Goal: Book appointment/travel/reservation: Book appointment/travel/reservation

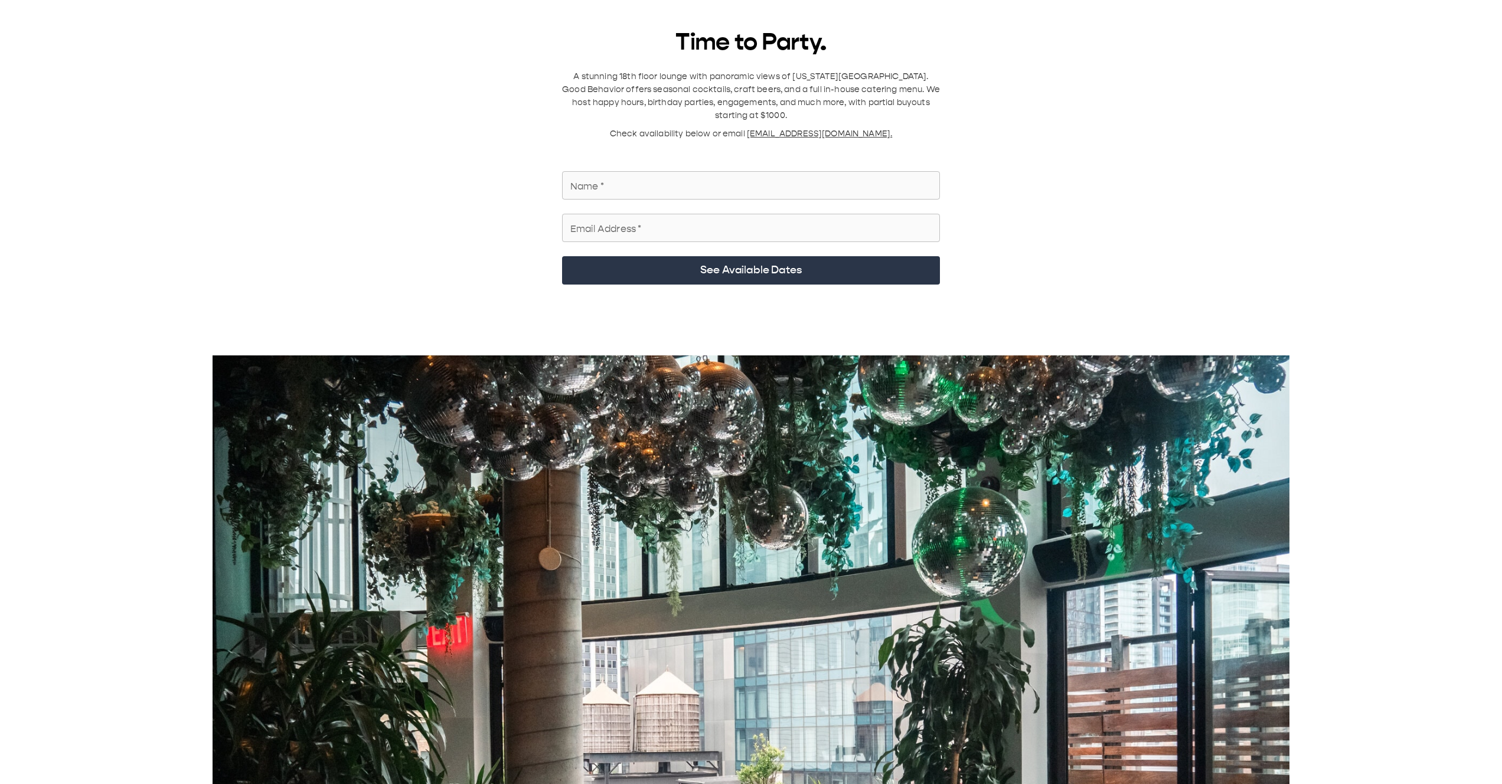
click at [676, 88] on input "Name   *" at bounding box center [751, 185] width 378 height 33
type input "*"
type input "*********"
click at [671, 88] on input "Email Address   *" at bounding box center [751, 227] width 378 height 33
type input "**********"
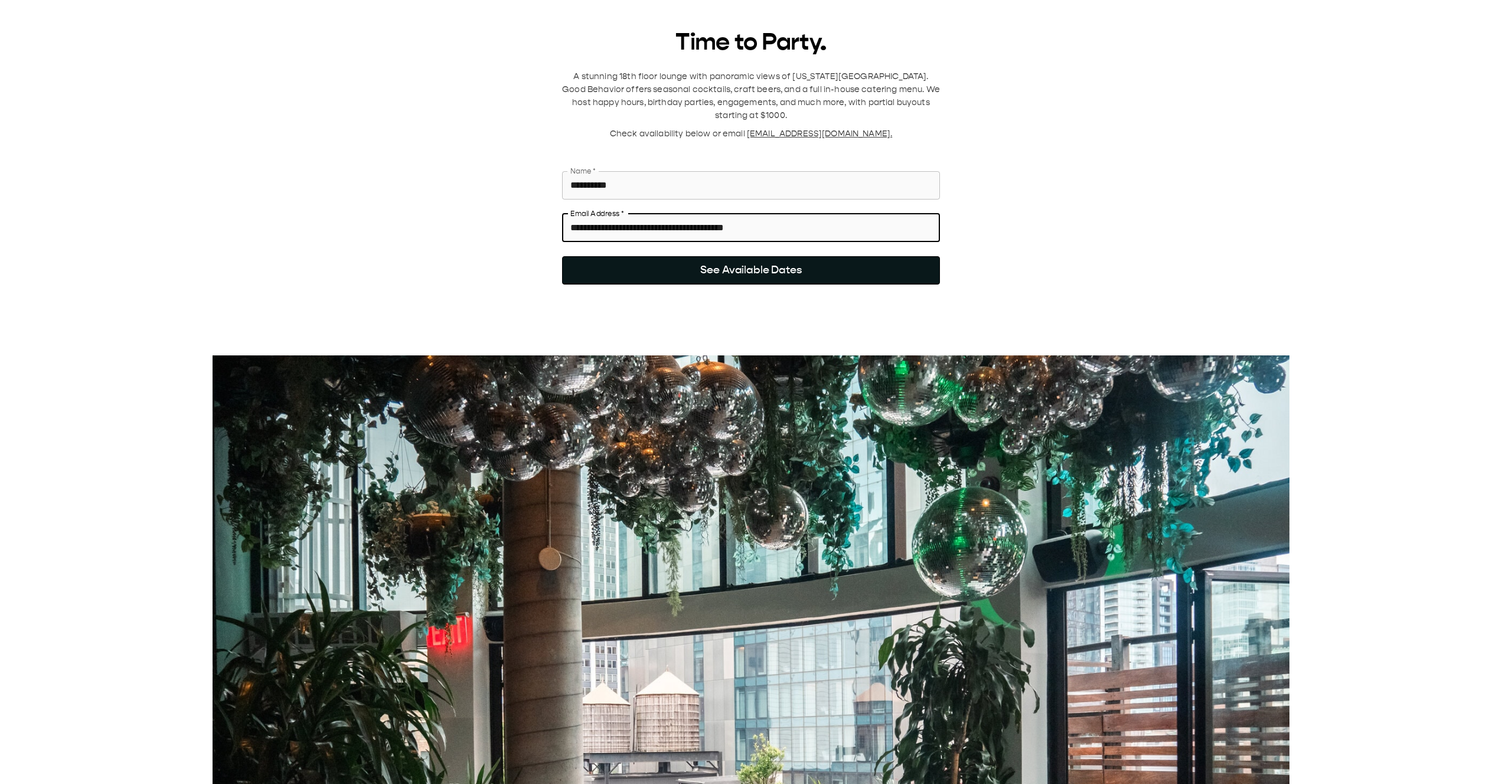
click at [734, 88] on button "See Available Dates" at bounding box center [751, 270] width 378 height 28
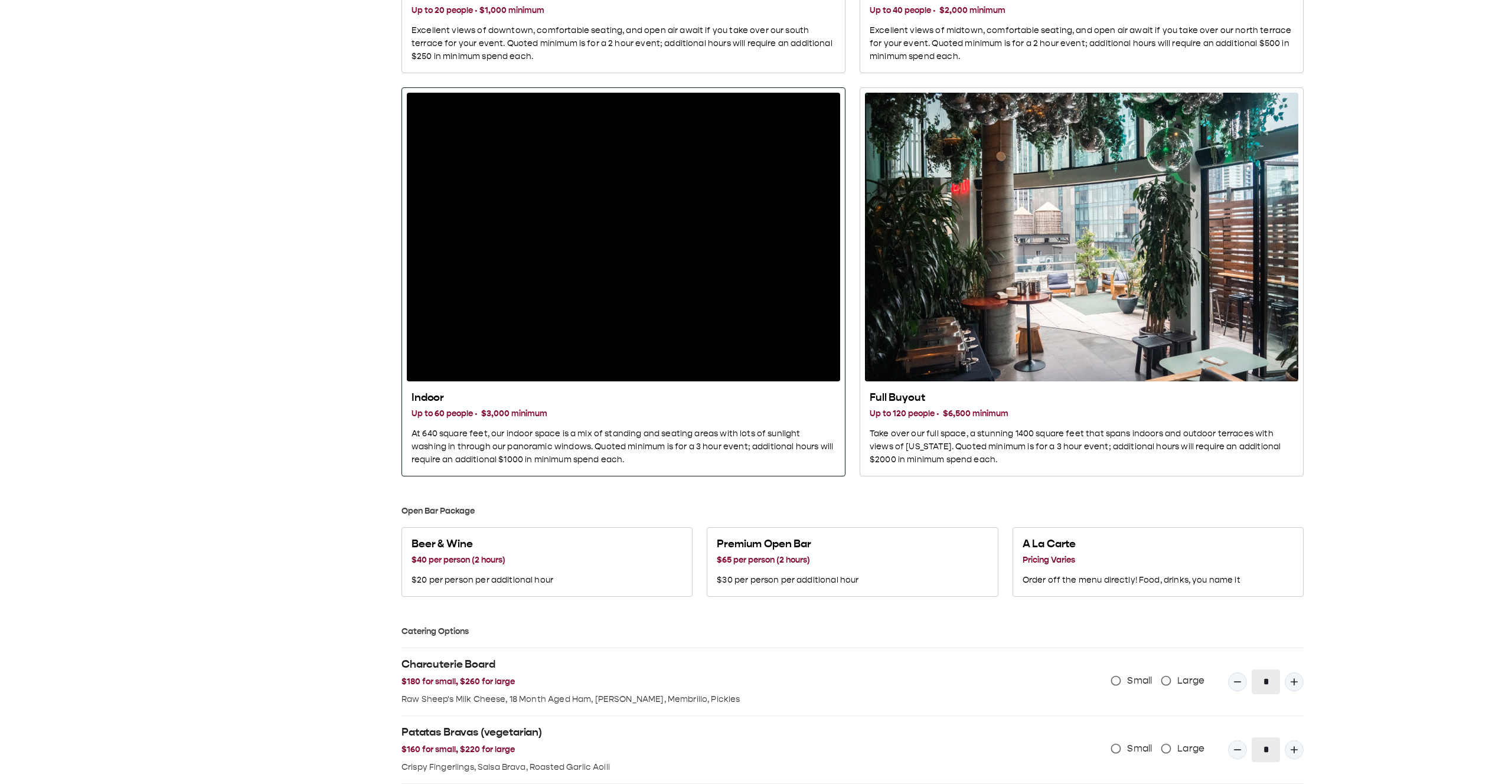
scroll to position [464, 0]
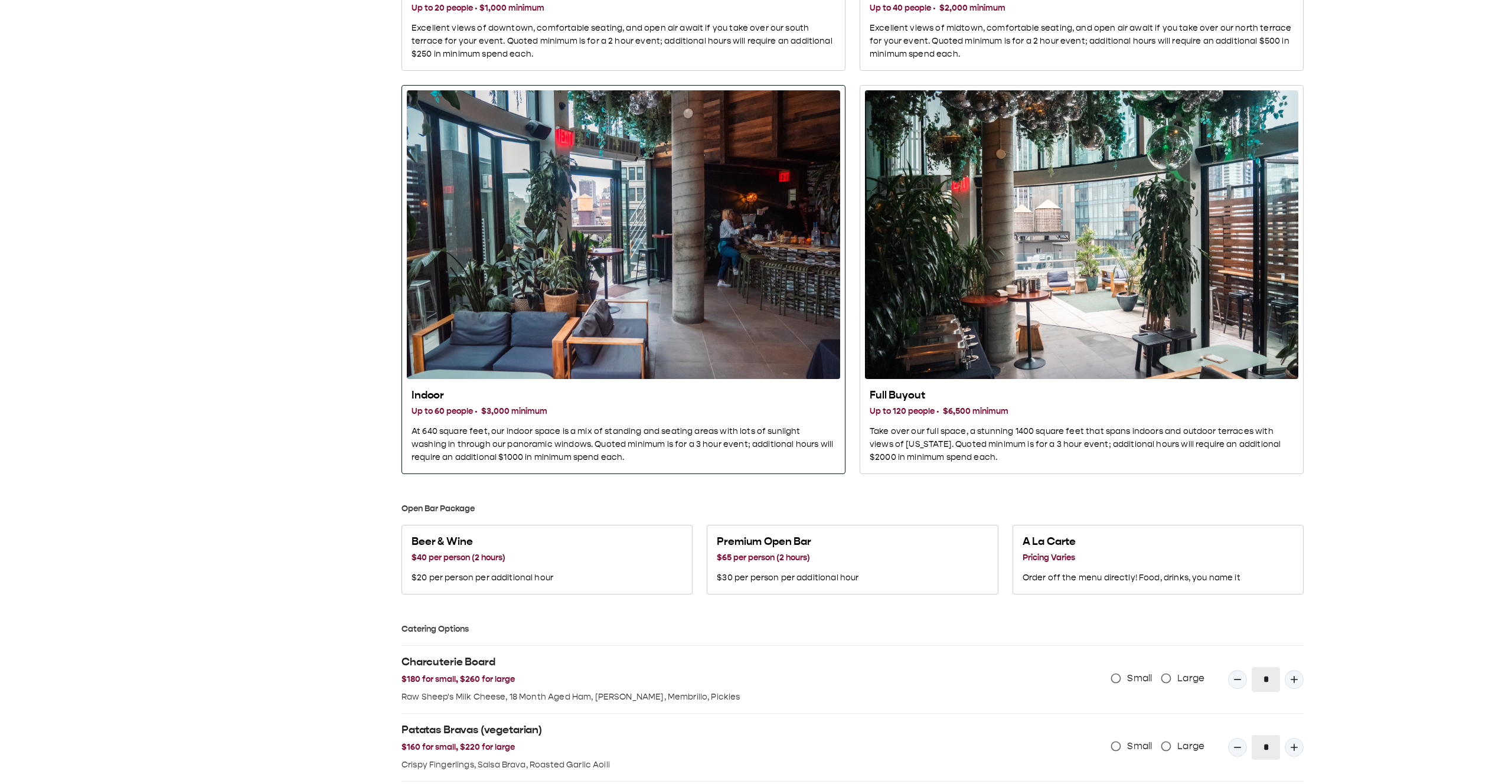
click at [526, 88] on h3 "Up to 60 people · $3,000 minimum" at bounding box center [624, 411] width 424 height 13
click at [702, 88] on p "At 640 square feet, our indoor space is a mix of standing and seating areas wit…" at bounding box center [624, 444] width 424 height 39
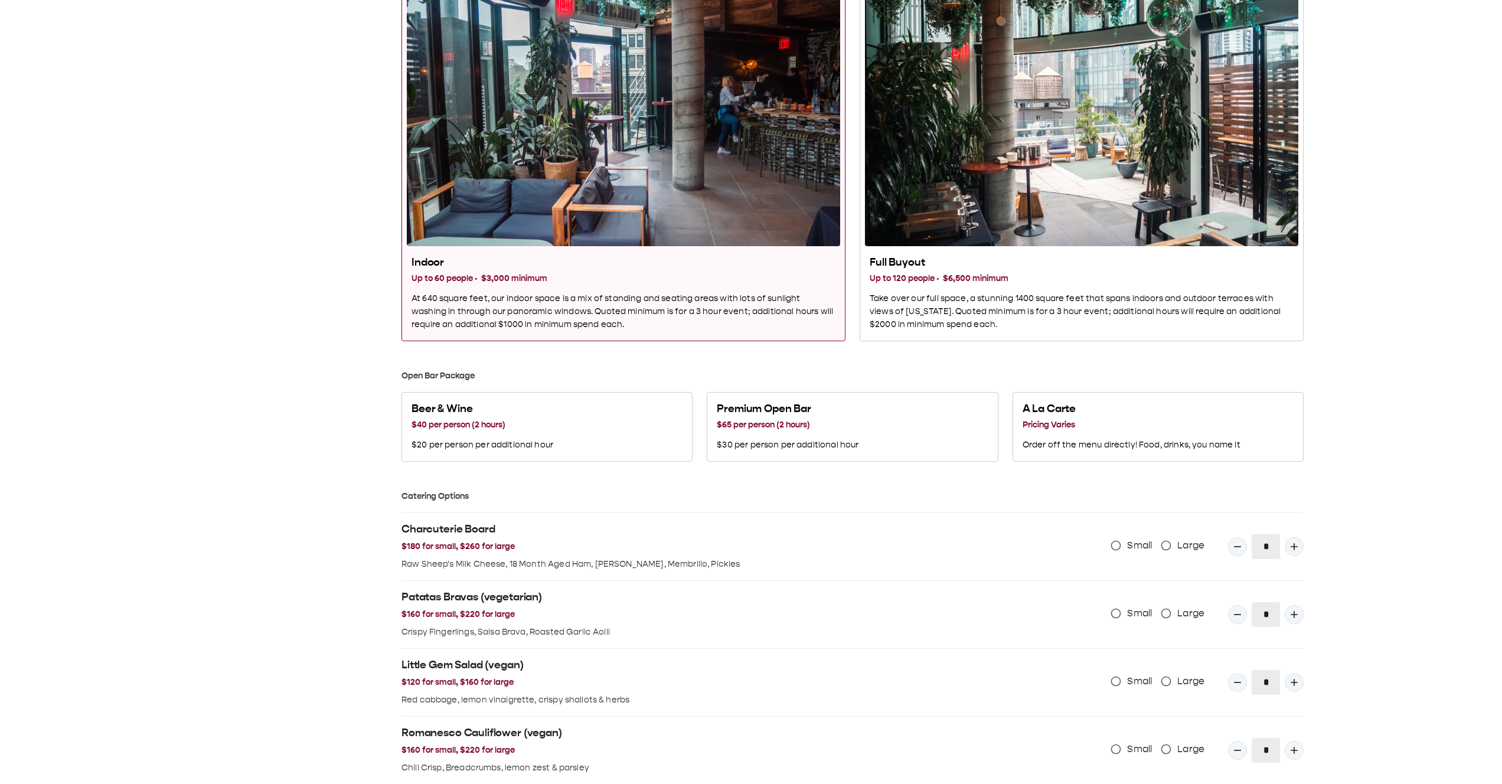
scroll to position [596, 0]
click at [944, 88] on h3 "Pricing Varies" at bounding box center [1132, 425] width 218 height 13
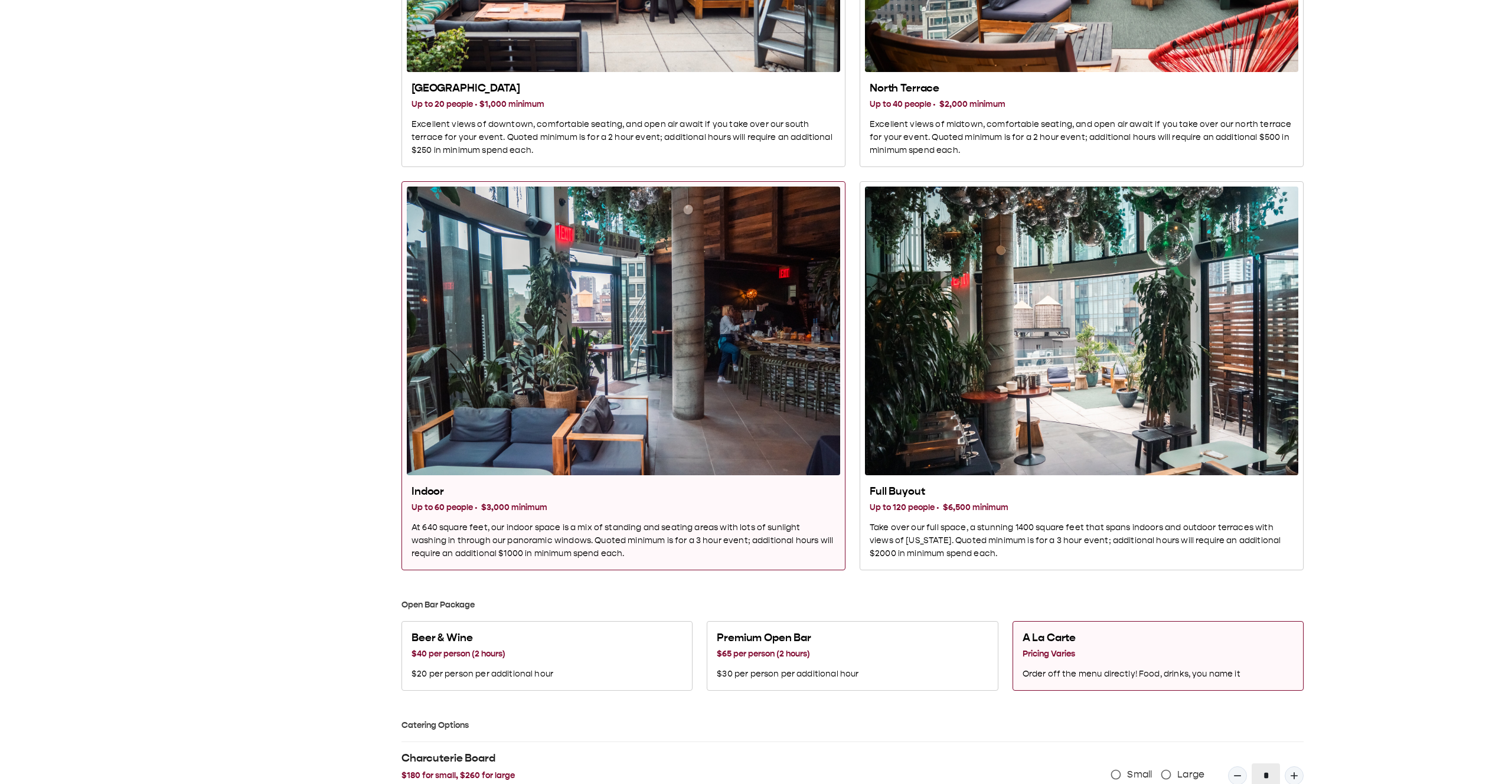
scroll to position [380, 0]
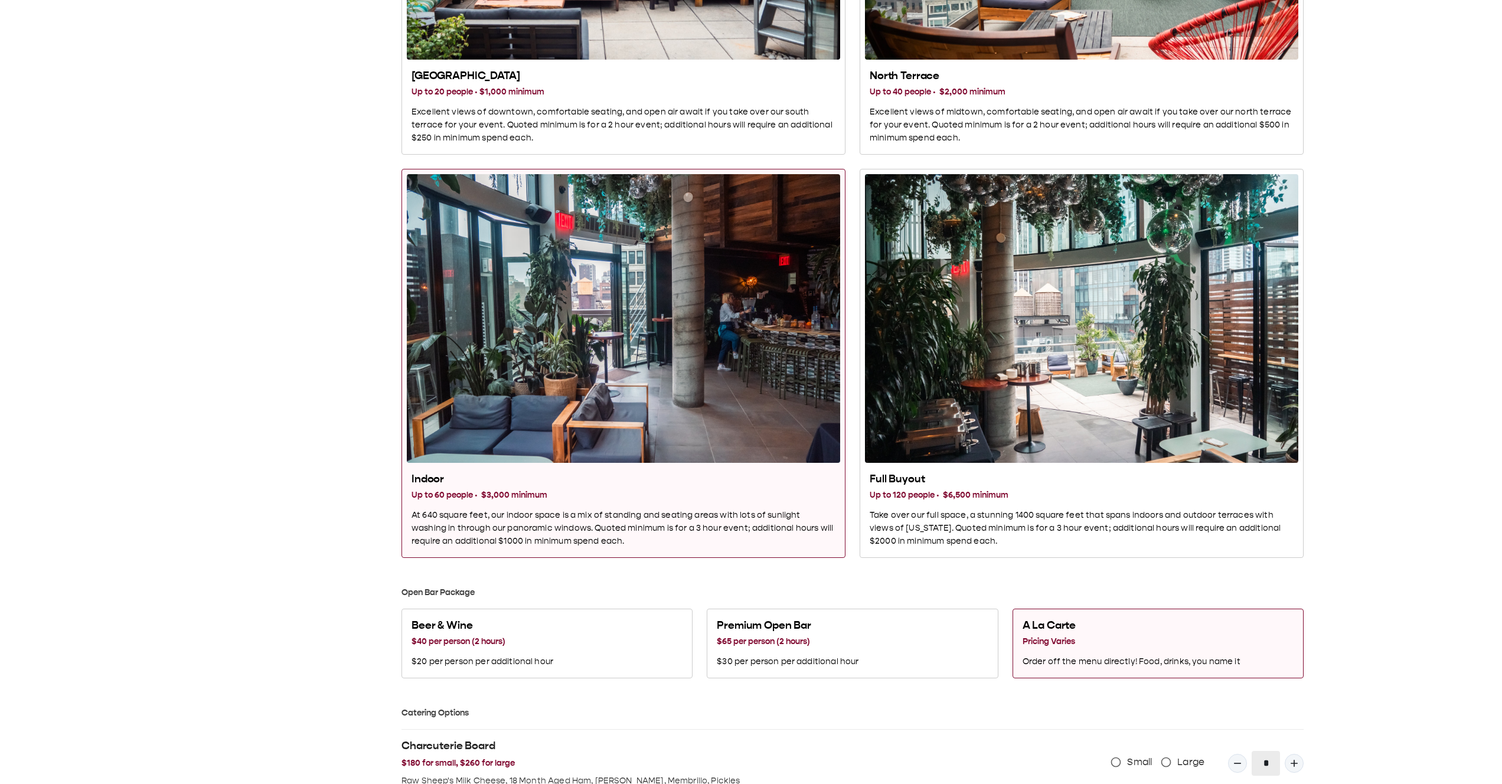
click at [699, 88] on div "Indoor" at bounding box center [623, 318] width 433 height 289
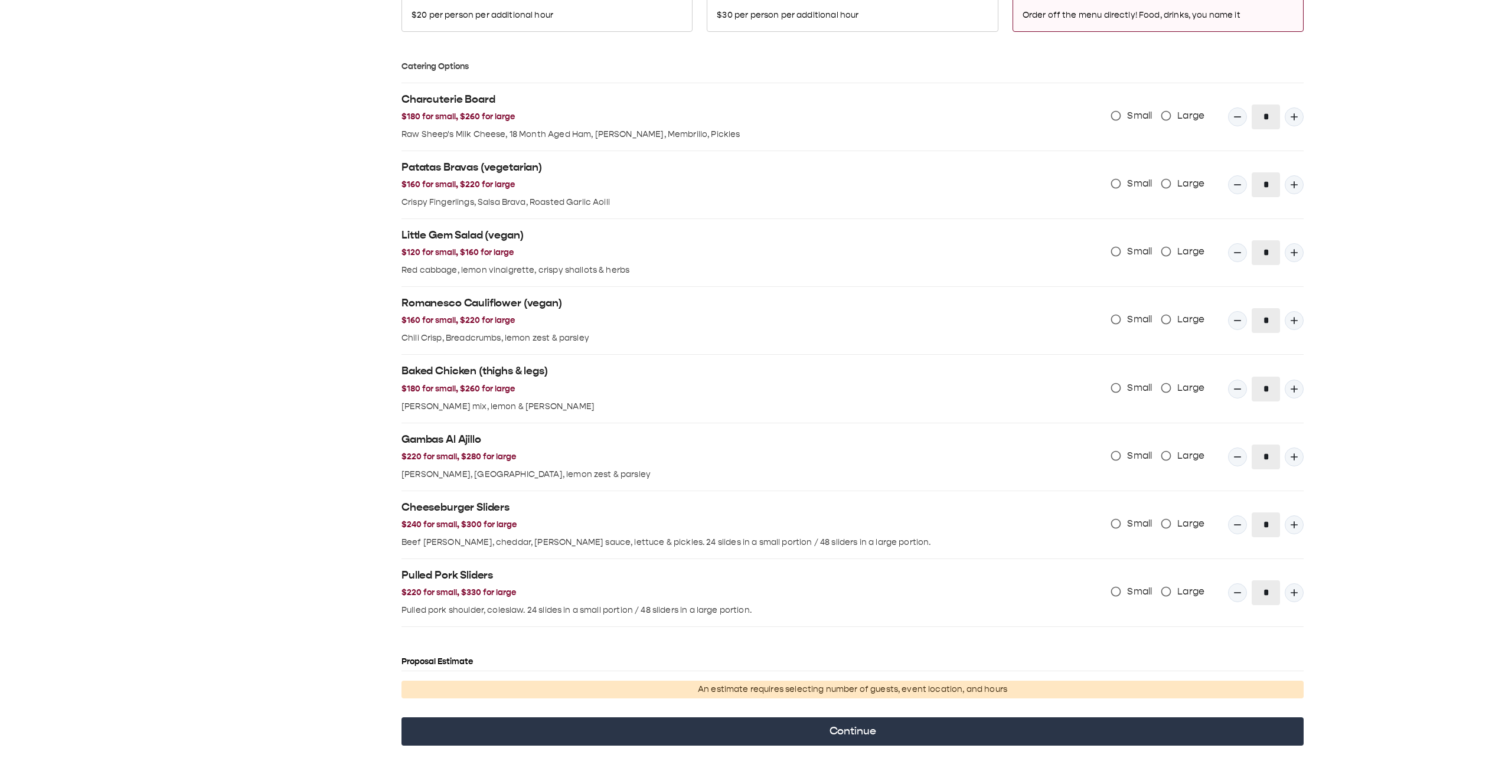
scroll to position [1049, 0]
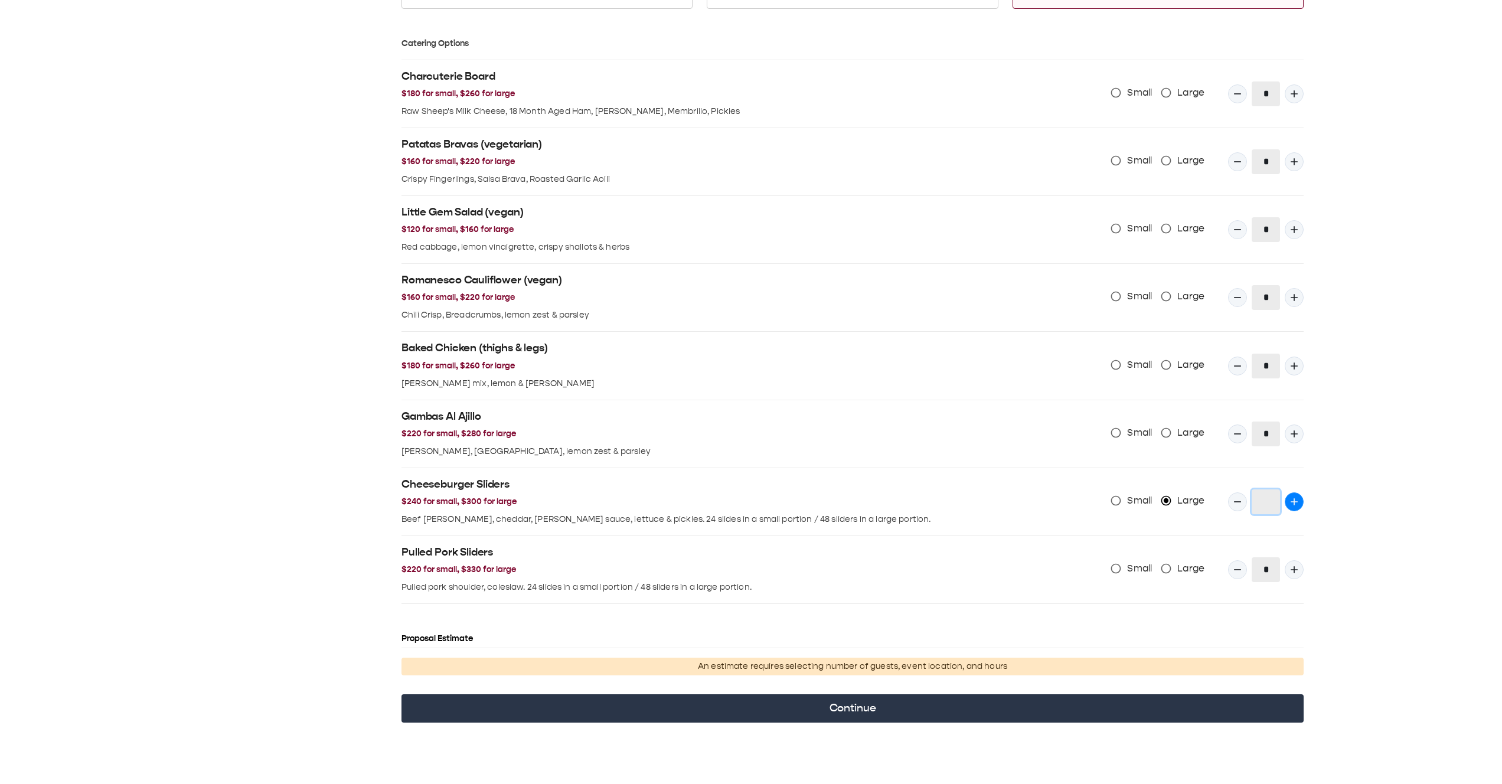
click at [944, 88] on icon "Quantity Input" at bounding box center [1295, 502] width 12 height 12
type input "*"
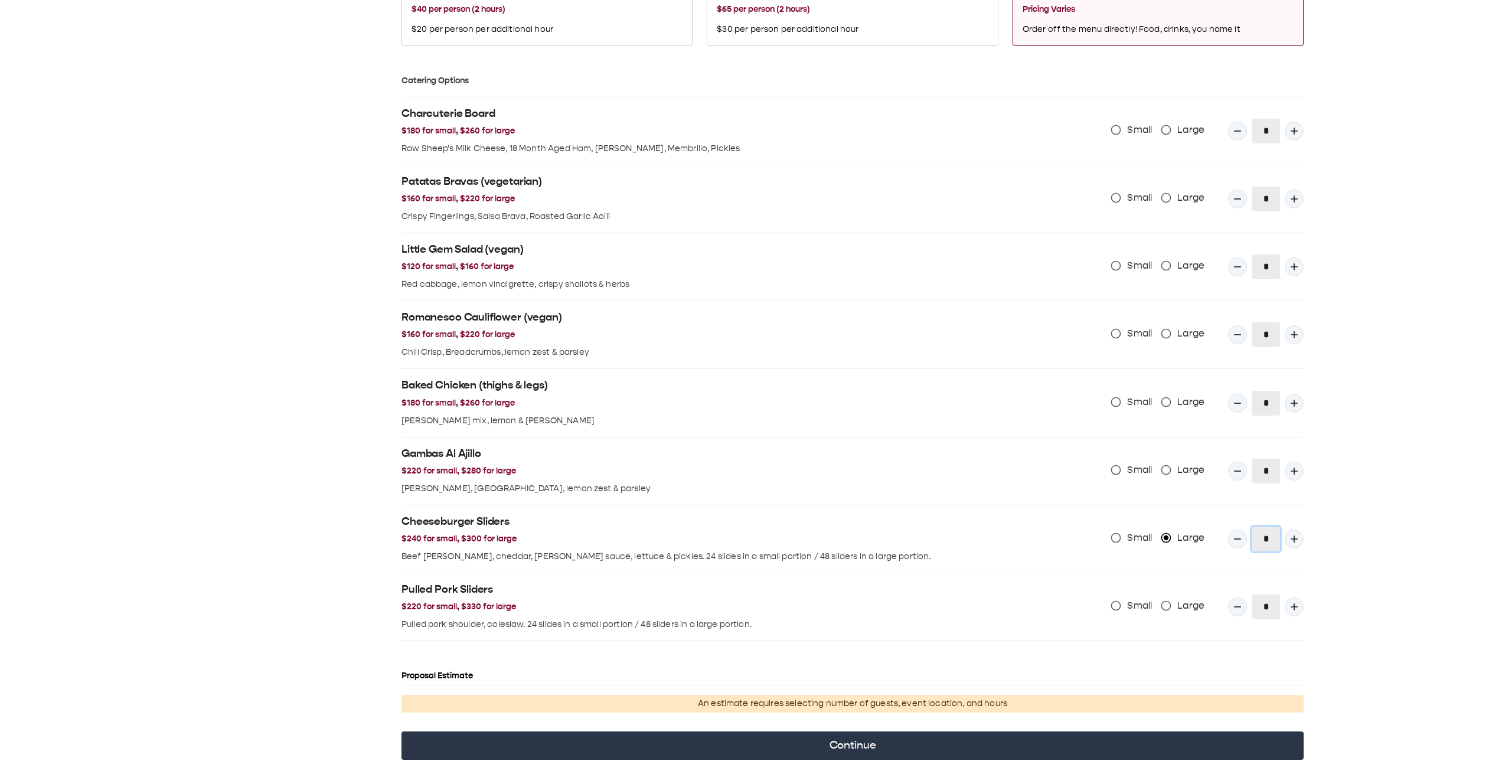
scroll to position [1011, 0]
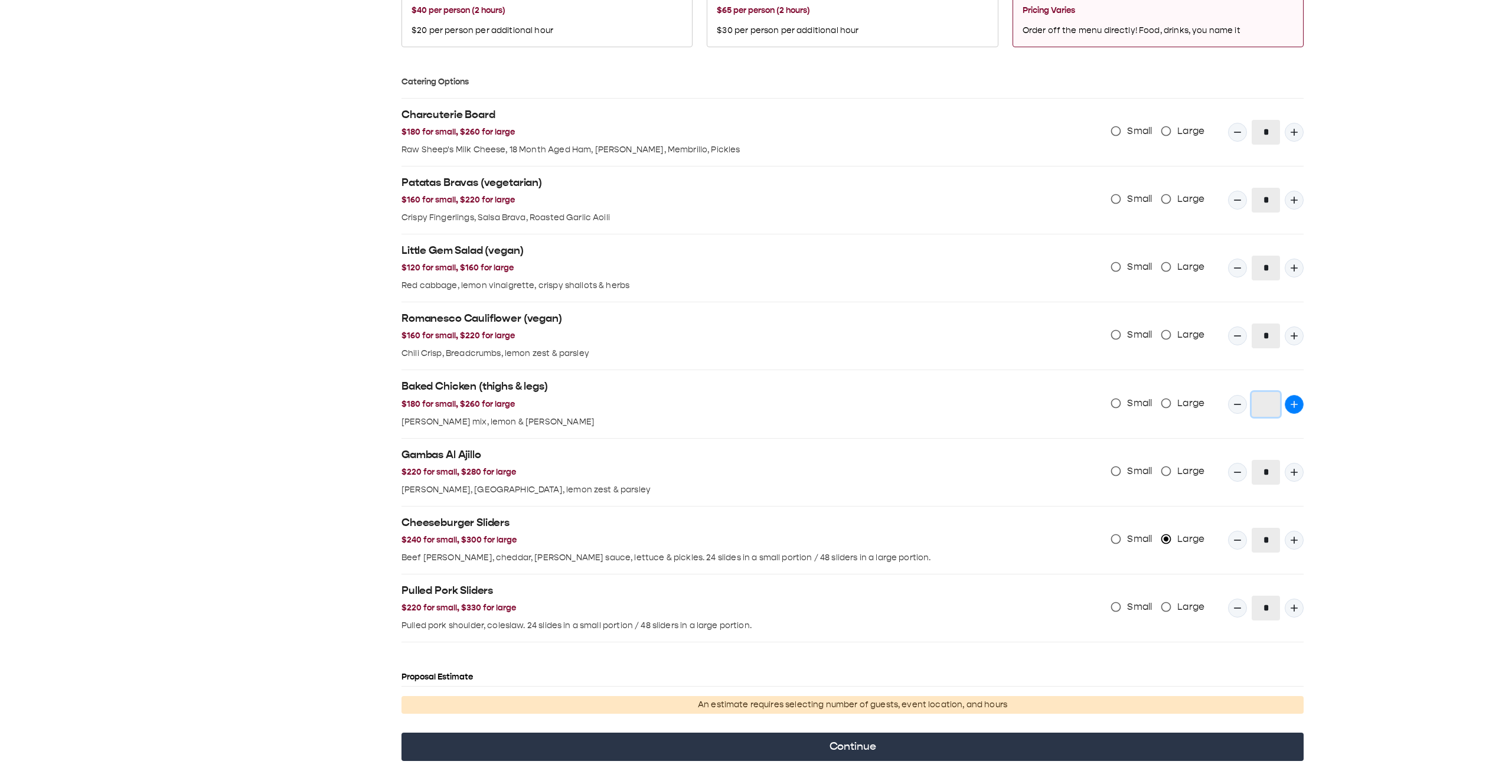
click at [944, 88] on icon "Quantity Input" at bounding box center [1295, 405] width 12 height 12
type input "*"
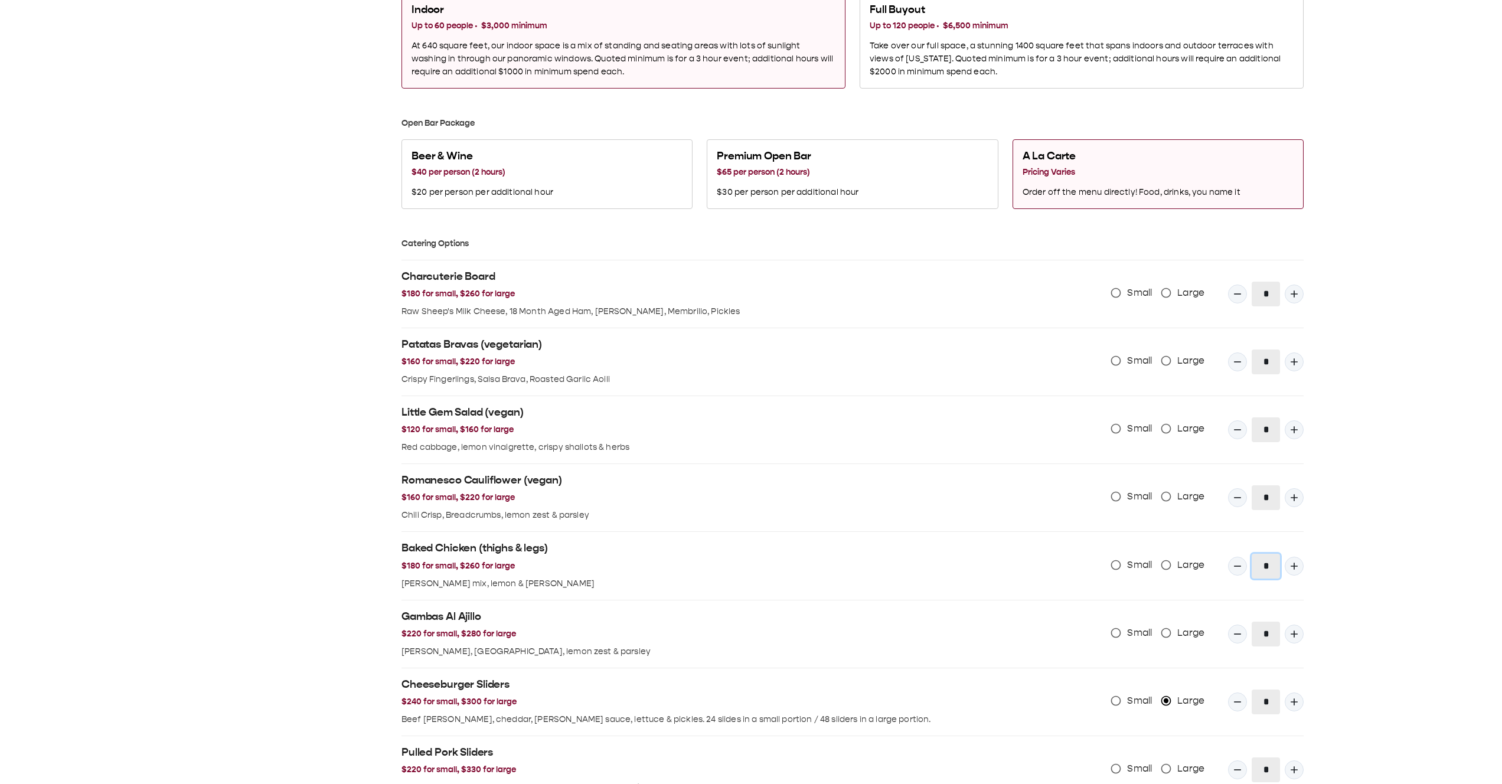
scroll to position [850, 0]
click at [944, 88] on icon "Quantity Input" at bounding box center [1294, 360] width 7 height 7
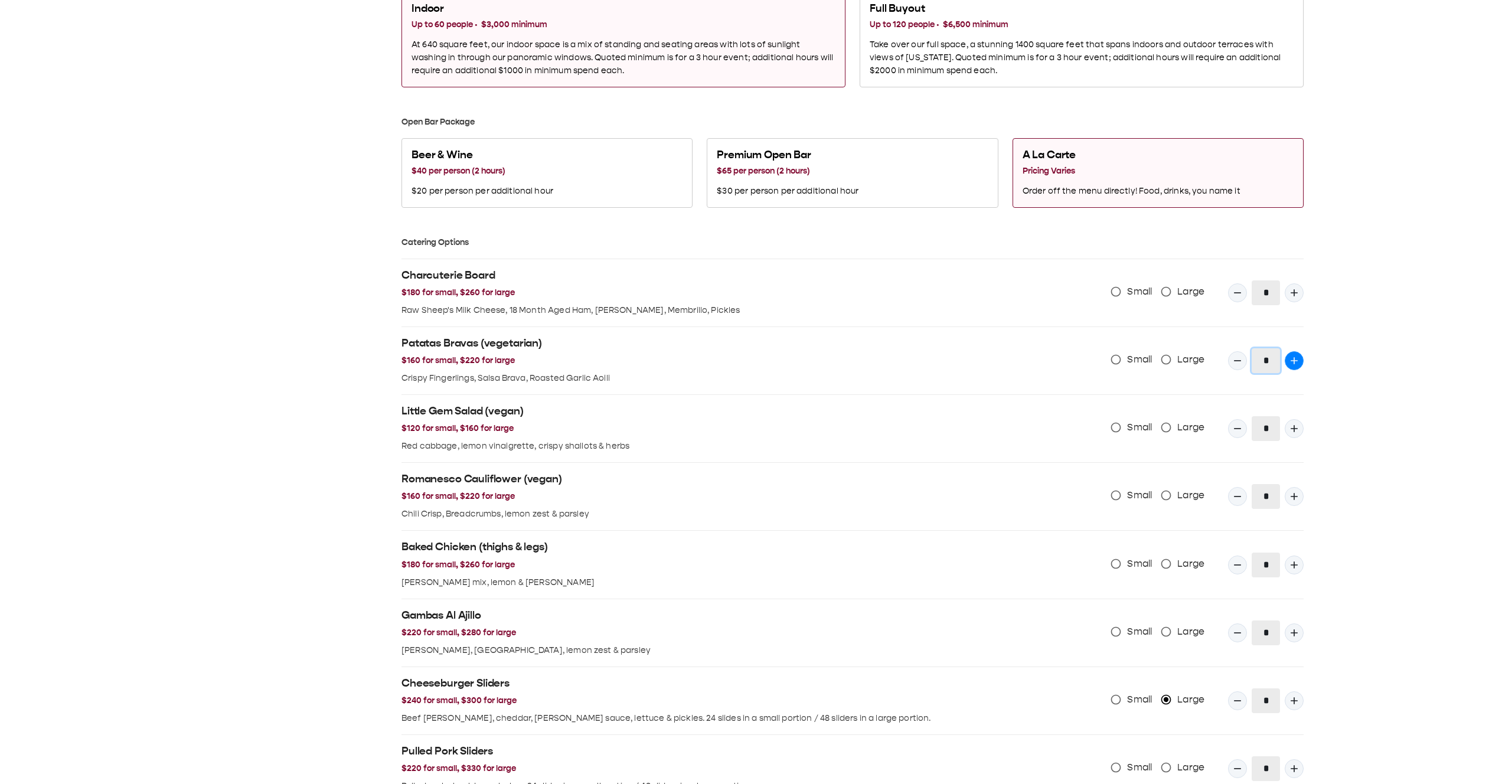
click at [944, 88] on icon "Quantity Input" at bounding box center [1294, 360] width 7 height 7
type input "*"
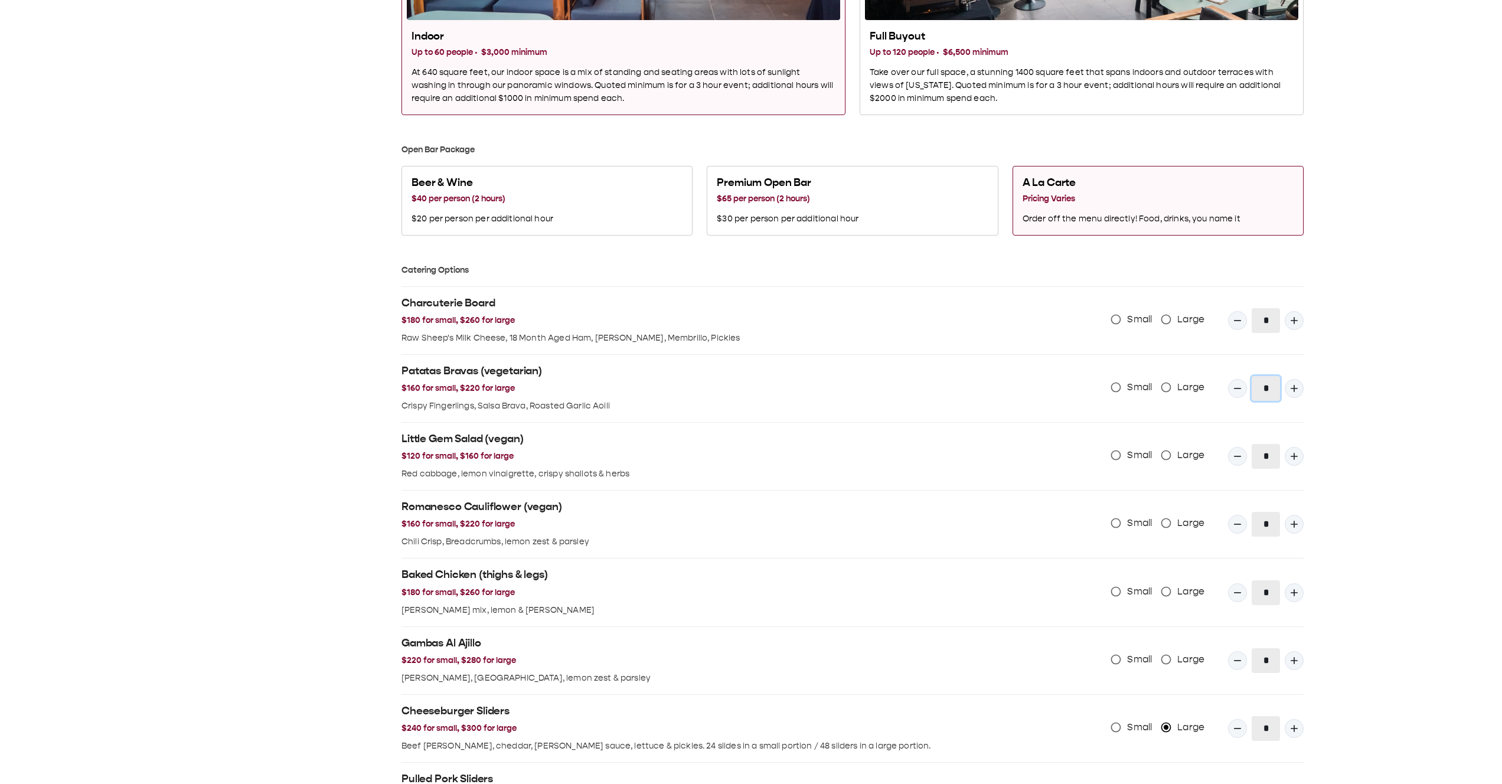
scroll to position [820, 0]
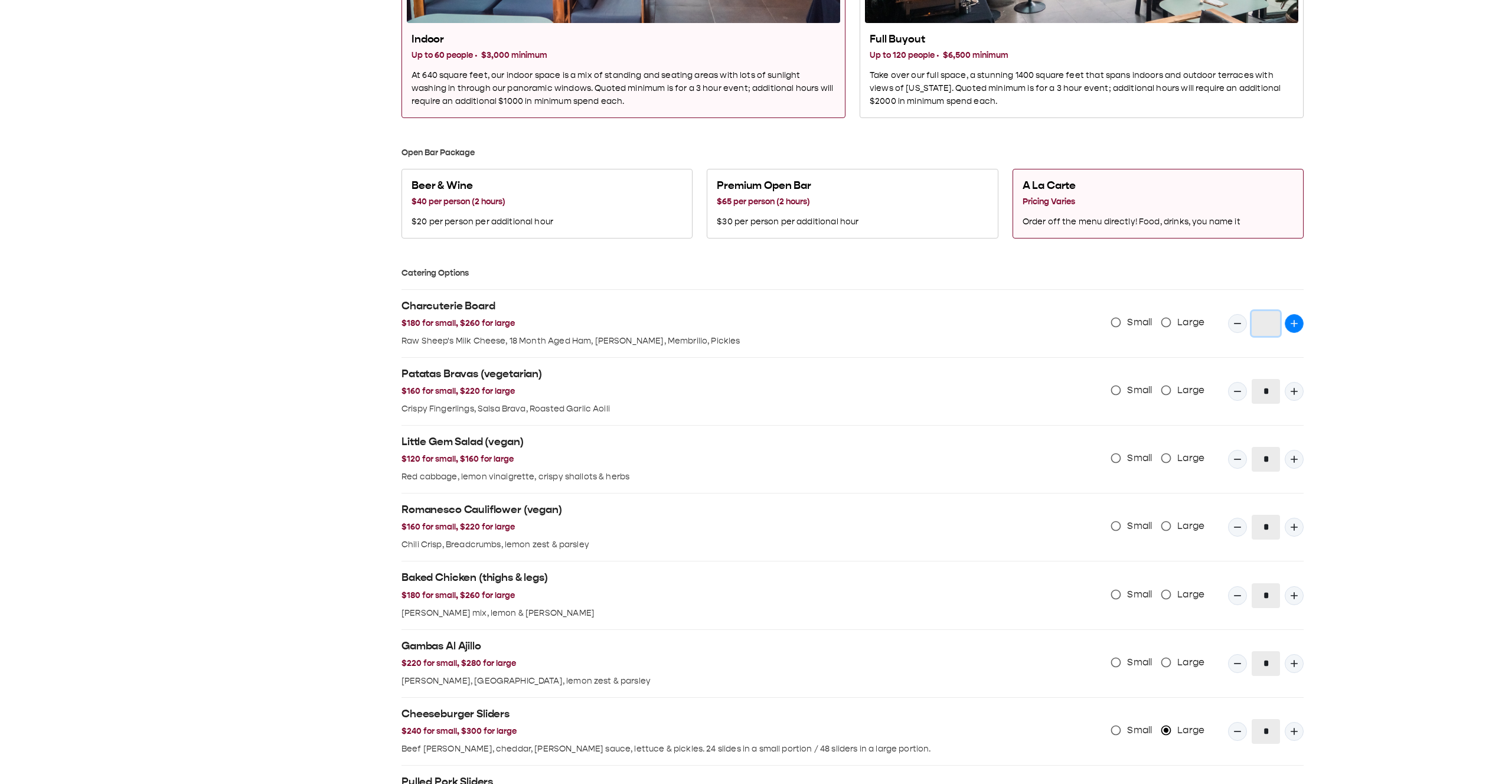
click at [944, 88] on icon "Quantity Input" at bounding box center [1295, 324] width 12 height 12
type input "*"
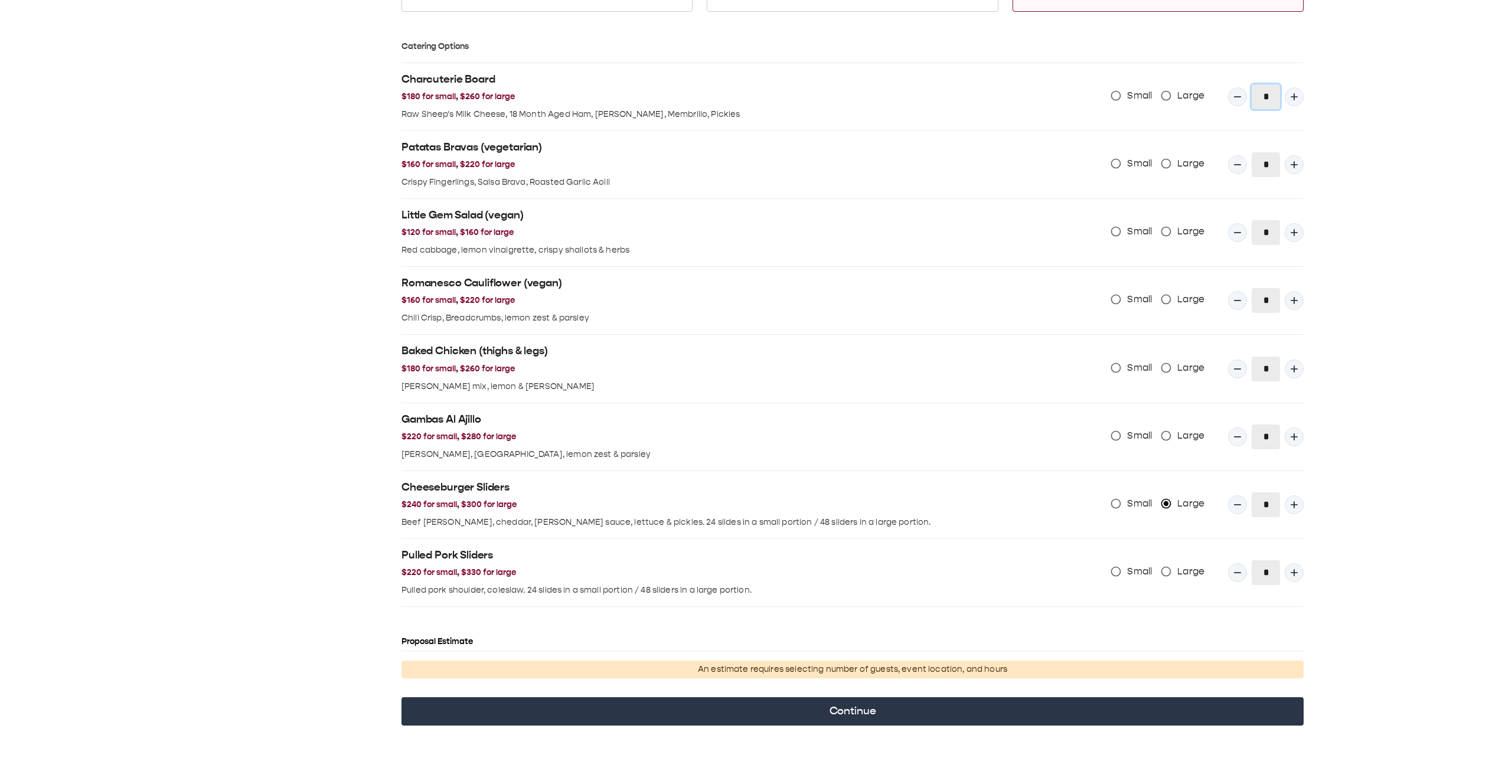
scroll to position [1049, 0]
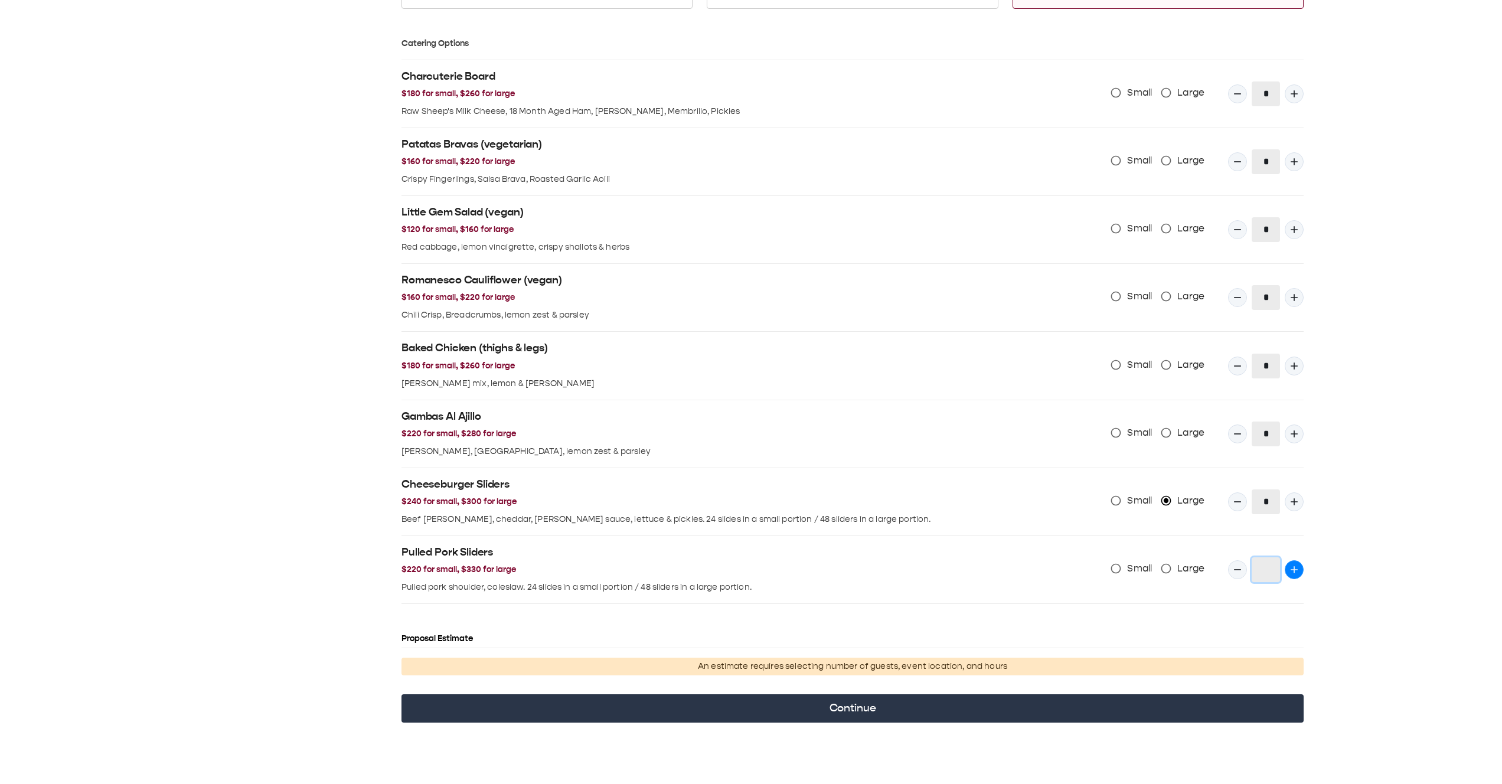
click at [944, 88] on icon "Quantity Input" at bounding box center [1294, 569] width 7 height 7
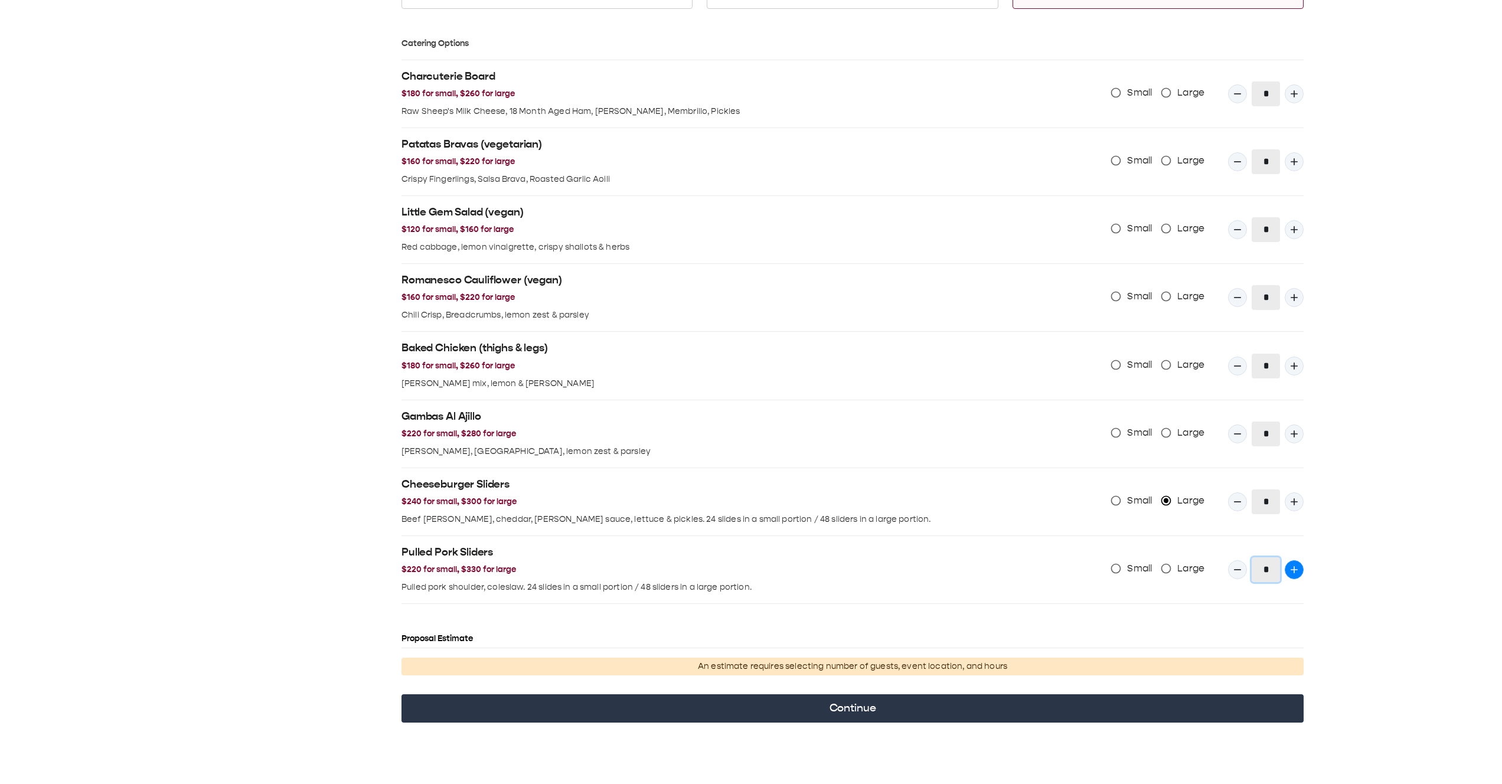
type input "*"
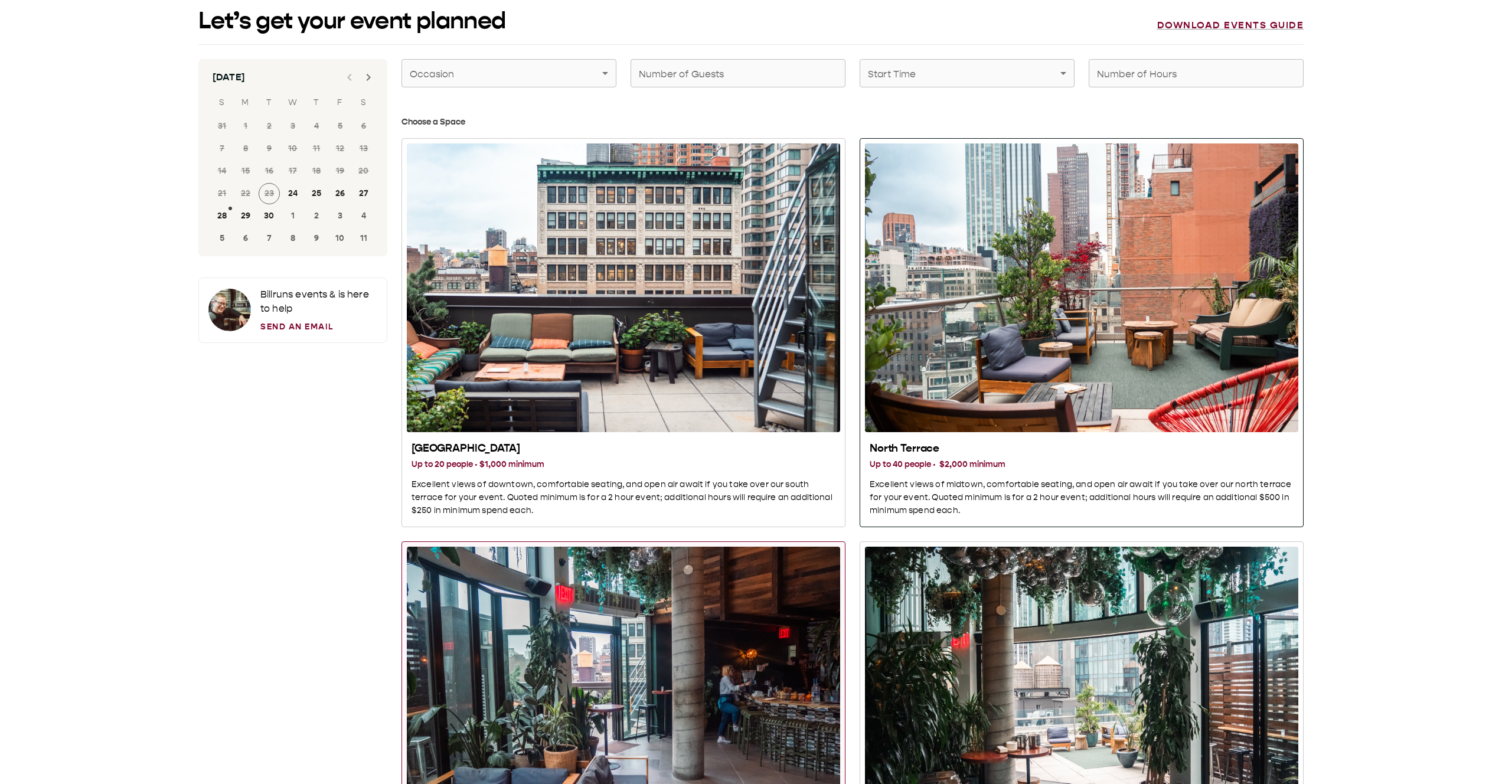
scroll to position [0, 0]
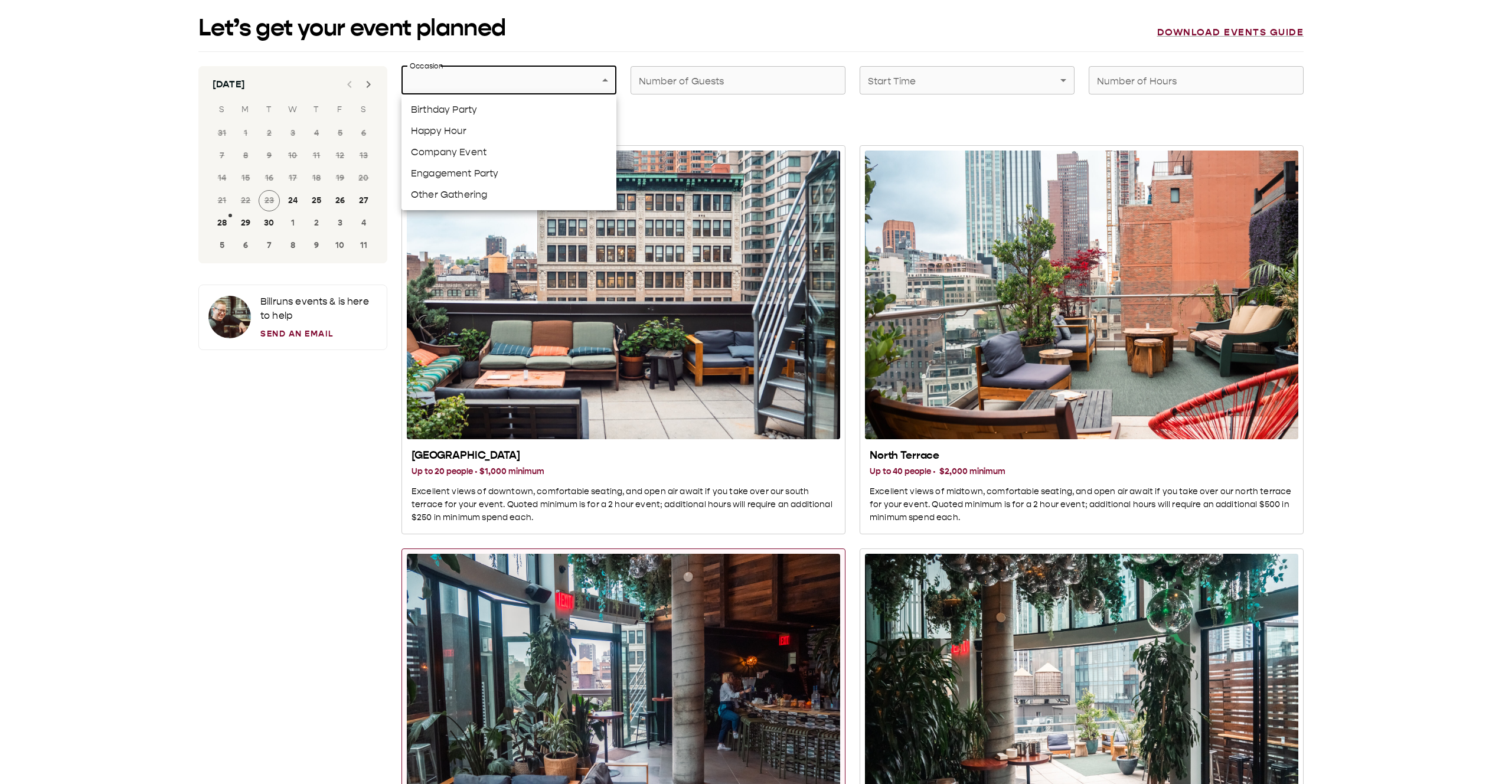
click at [461, 88] on li "Company Event" at bounding box center [509, 152] width 215 height 21
type input "**********"
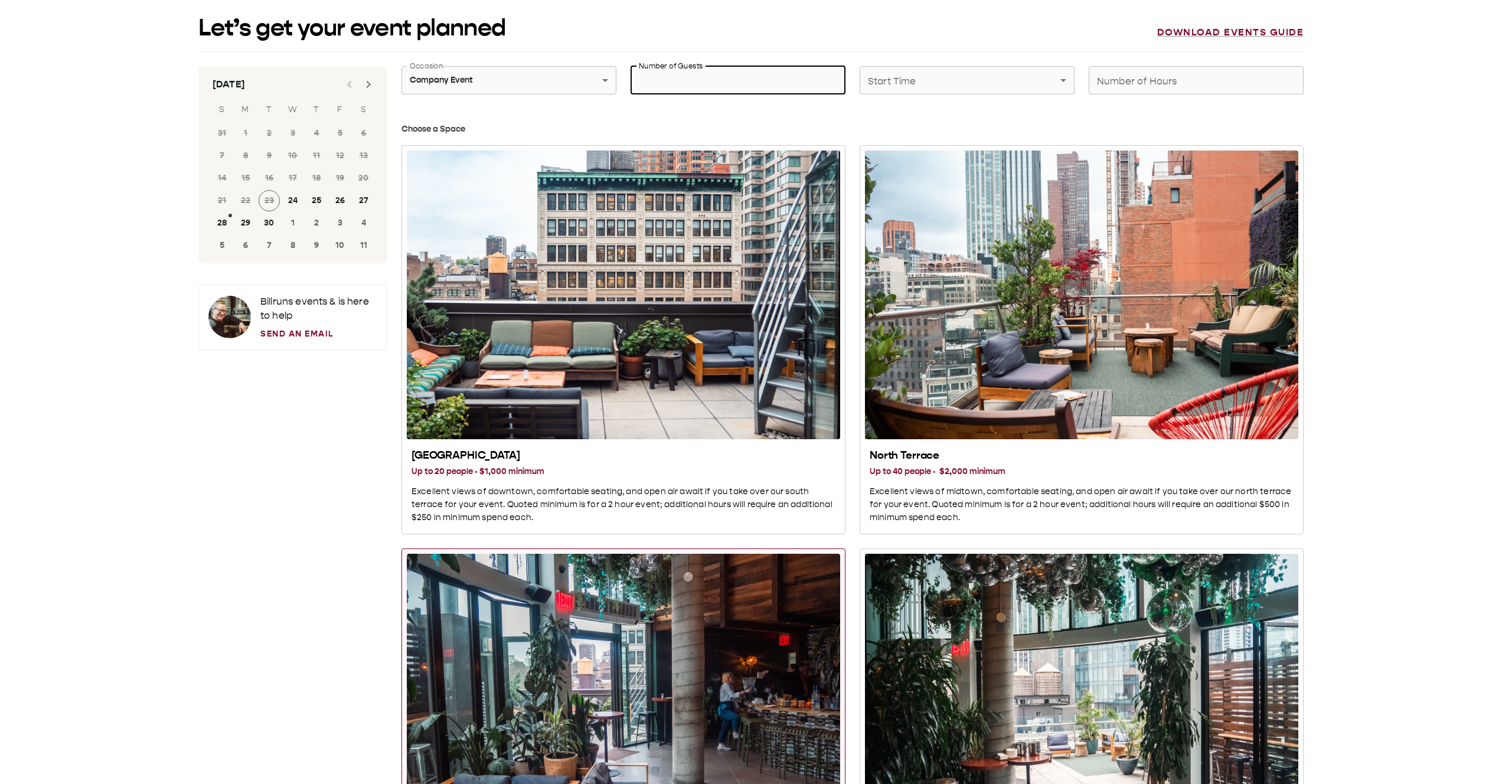
click at [682, 87] on input "Number of Guests" at bounding box center [738, 80] width 215 height 33
type input "**"
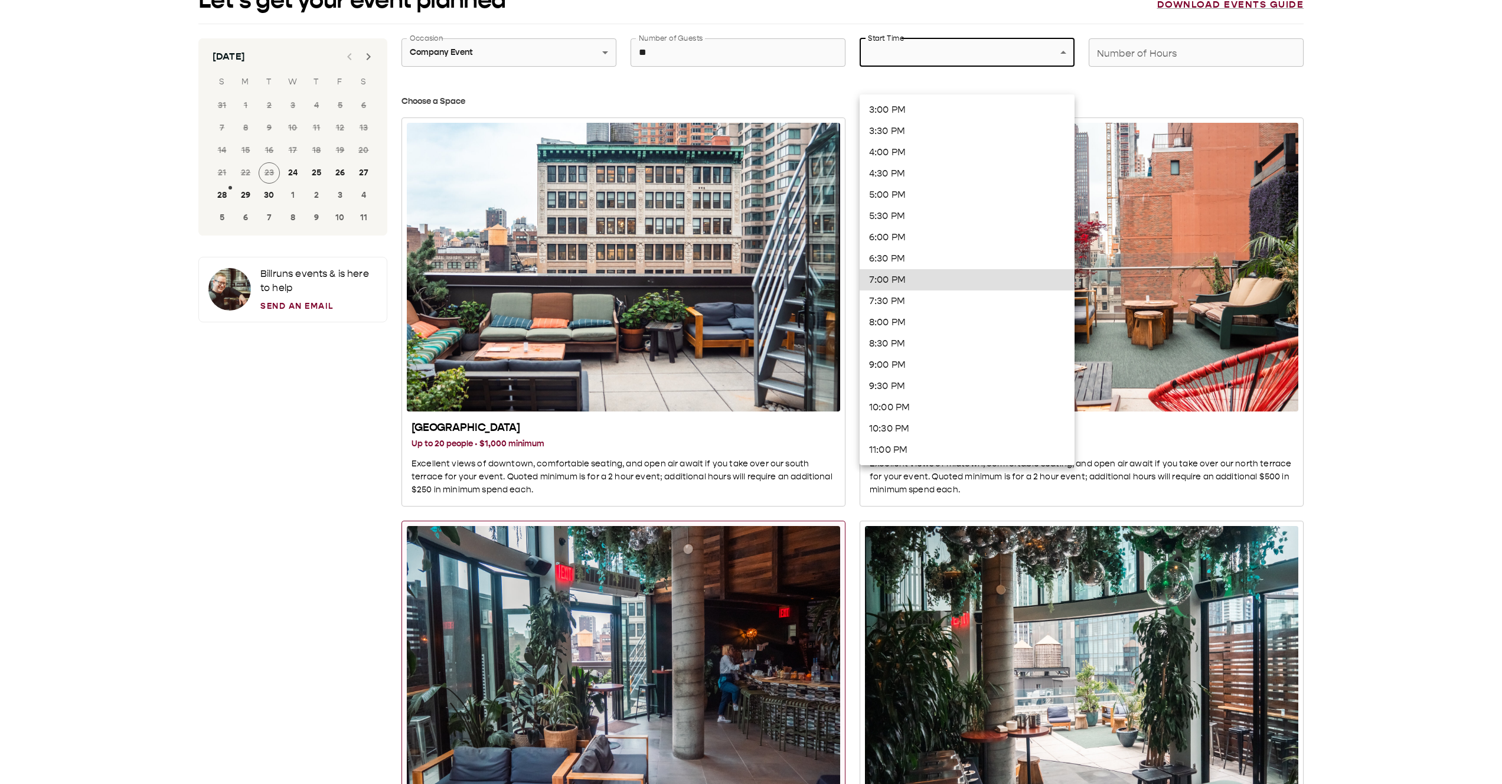
scroll to position [29, 0]
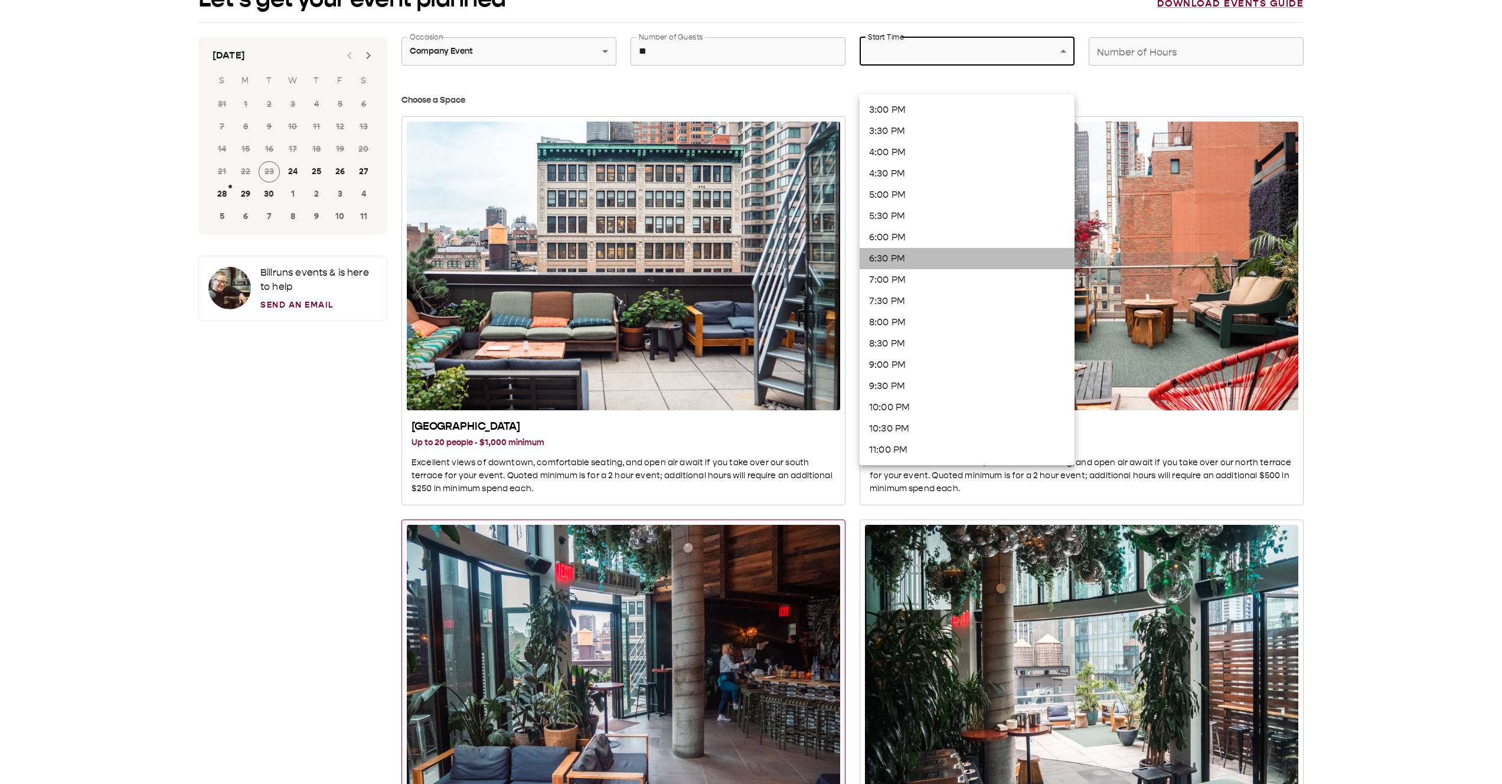
click at [890, 88] on li "6:30 PM" at bounding box center [967, 258] width 215 height 21
type input "*******"
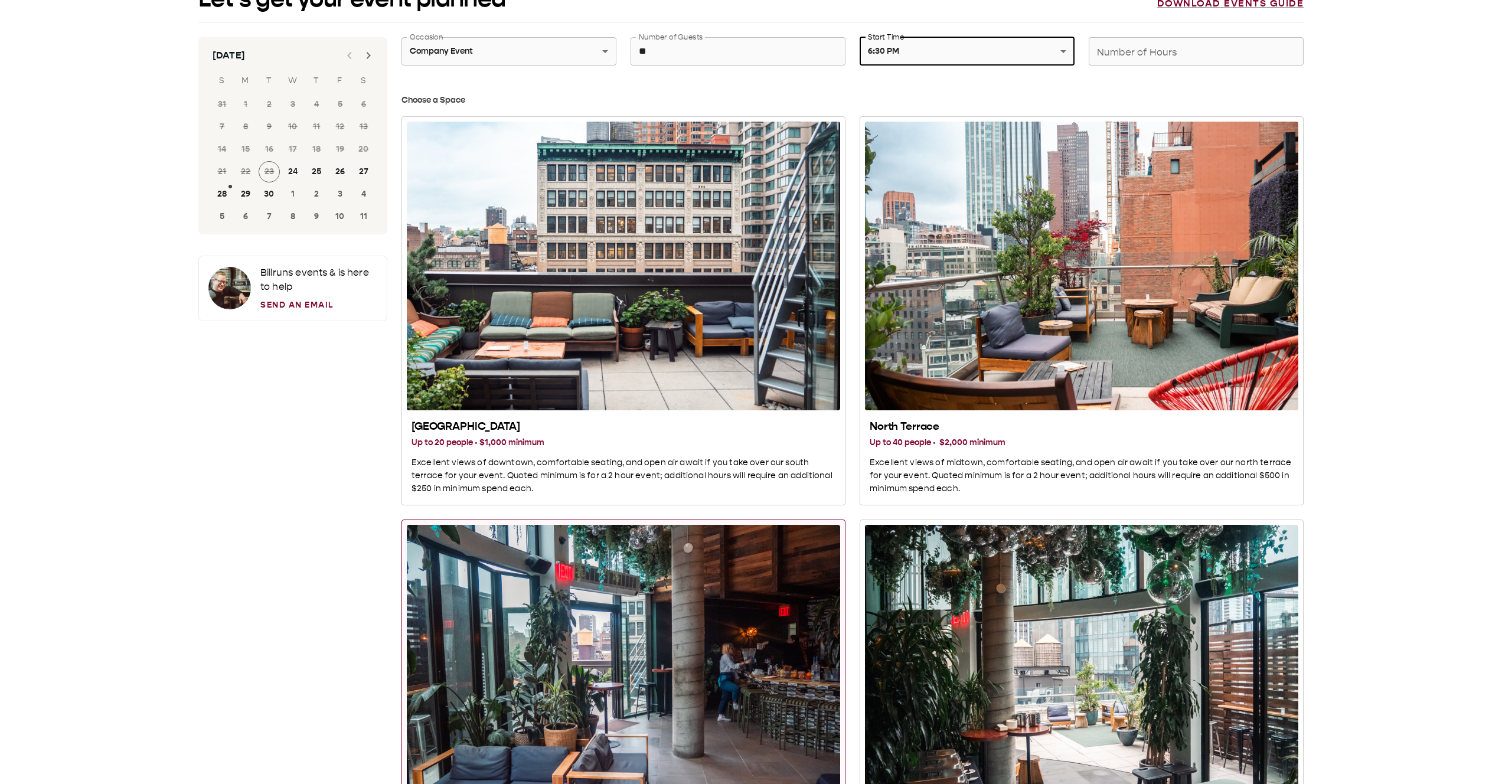
click at [944, 45] on input "Number of Hours" at bounding box center [1196, 51] width 215 height 33
type input "*"
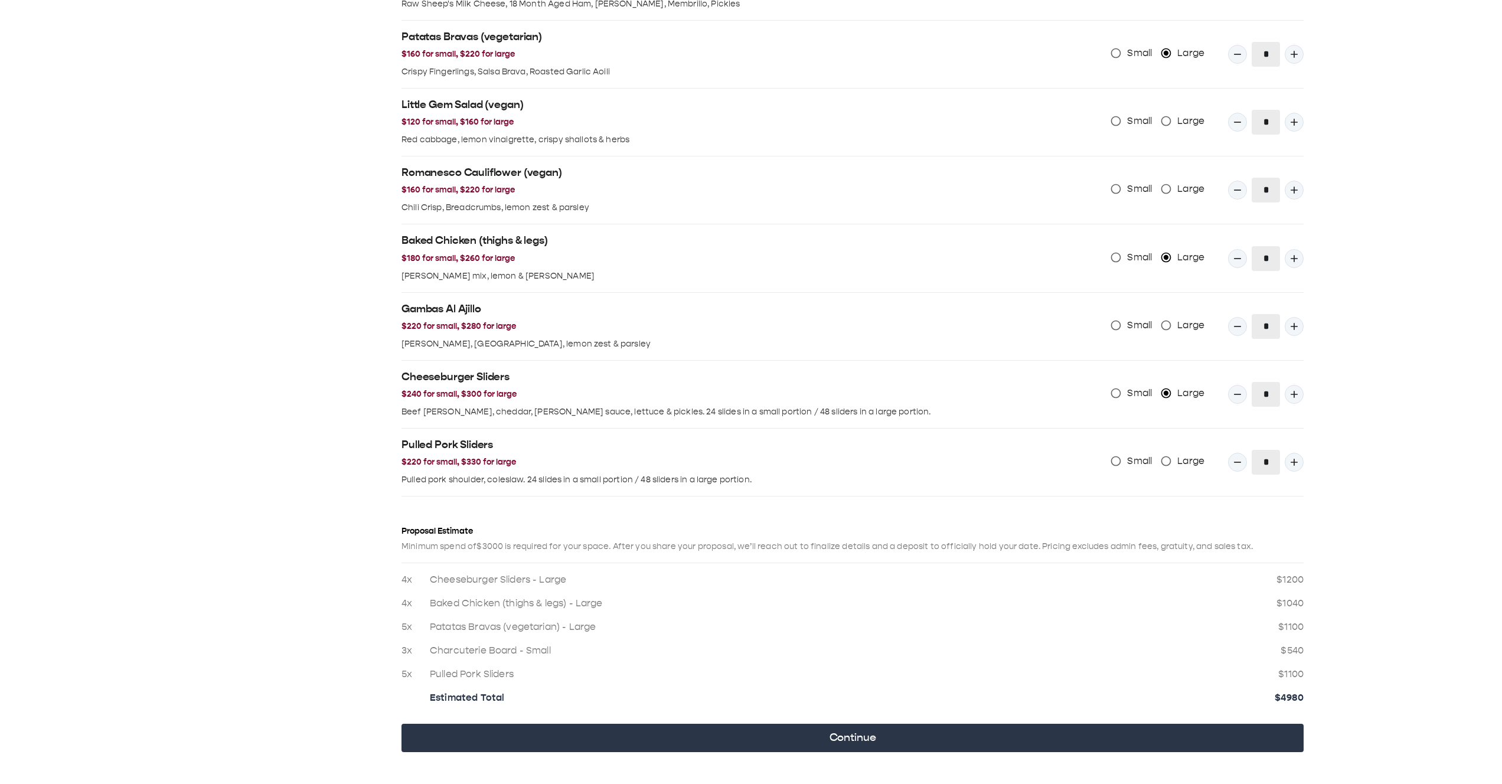
scroll to position [1186, 0]
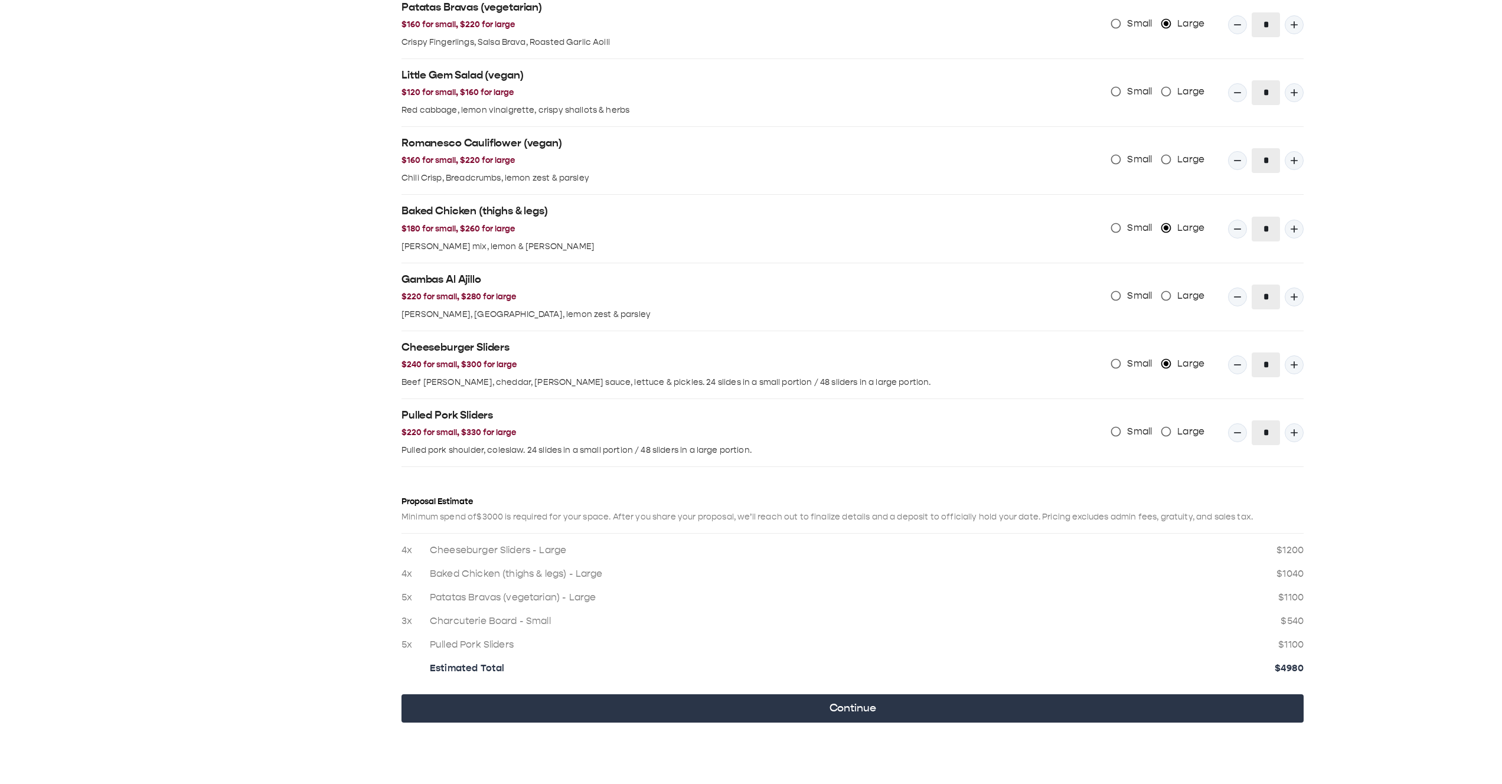
click at [944, 88] on span "Large" at bounding box center [1191, 432] width 27 height 14
click at [944, 88] on li "Estimated Total $ 5530" at bounding box center [853, 664] width 902 height 24
drag, startPoint x: 1296, startPoint y: 663, endPoint x: 1317, endPoint y: 664, distance: 21.9
click at [944, 88] on p "$ 5530" at bounding box center [1290, 668] width 28 height 14
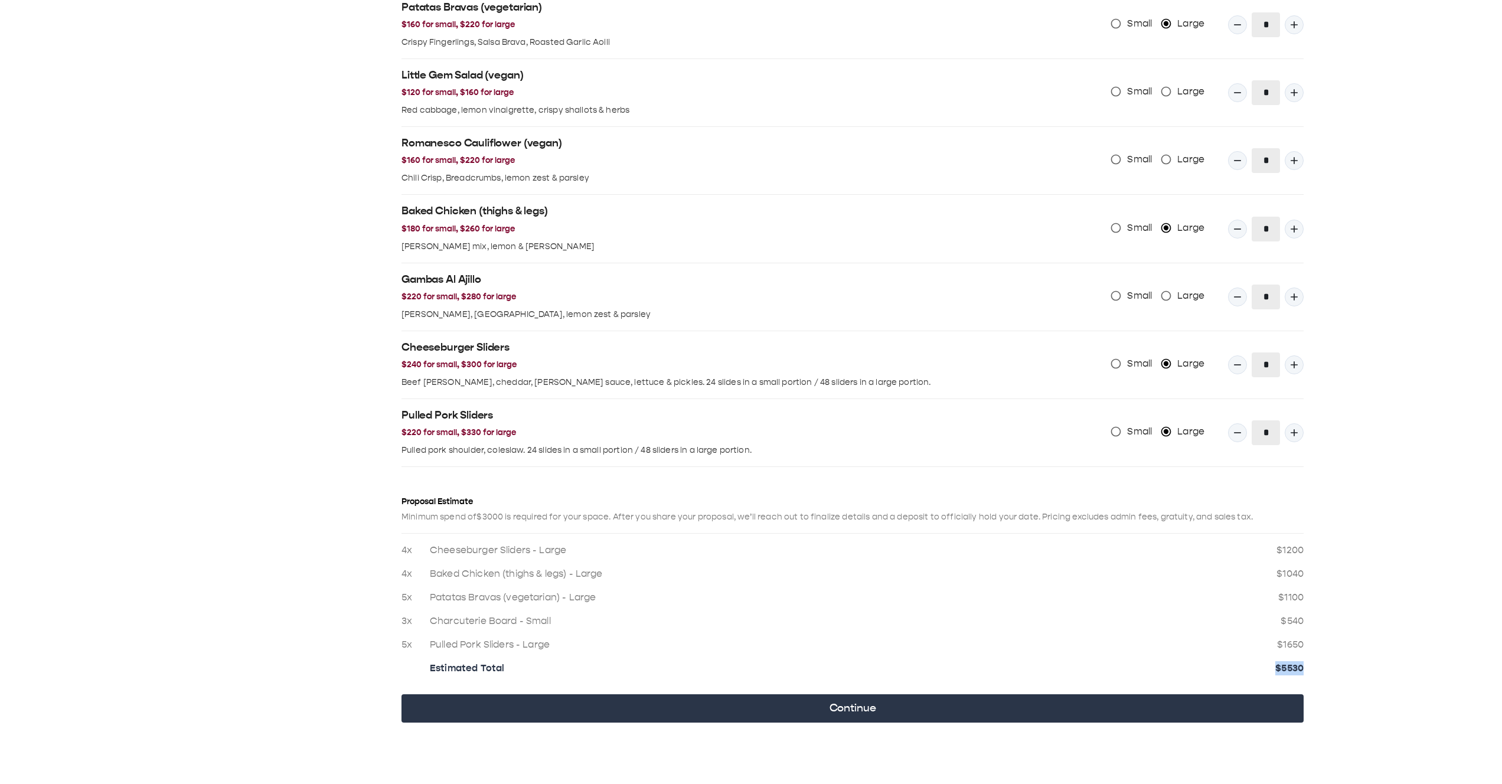
drag, startPoint x: 1317, startPoint y: 664, endPoint x: 1266, endPoint y: 654, distance: 52.3
click at [944, 88] on div "5x Pulled Pork Sliders - Large $ 1650" at bounding box center [853, 645] width 902 height 14
drag, startPoint x: 1312, startPoint y: 638, endPoint x: 1268, endPoint y: 636, distance: 43.8
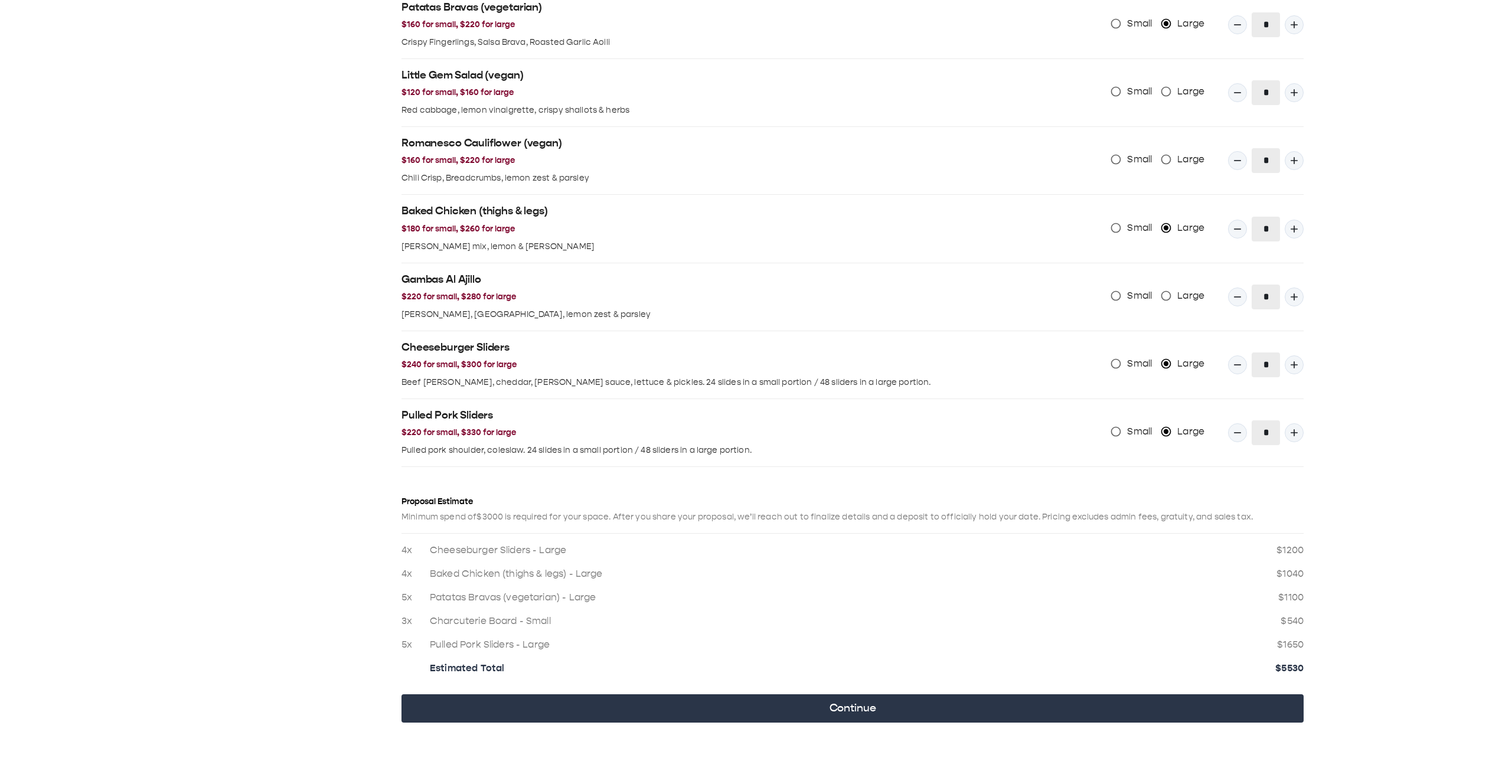
click at [944, 88] on icon "Quantity Input" at bounding box center [1238, 433] width 12 height 12
type input "*"
click at [944, 88] on icon "Quantity Input" at bounding box center [1238, 365] width 12 height 12
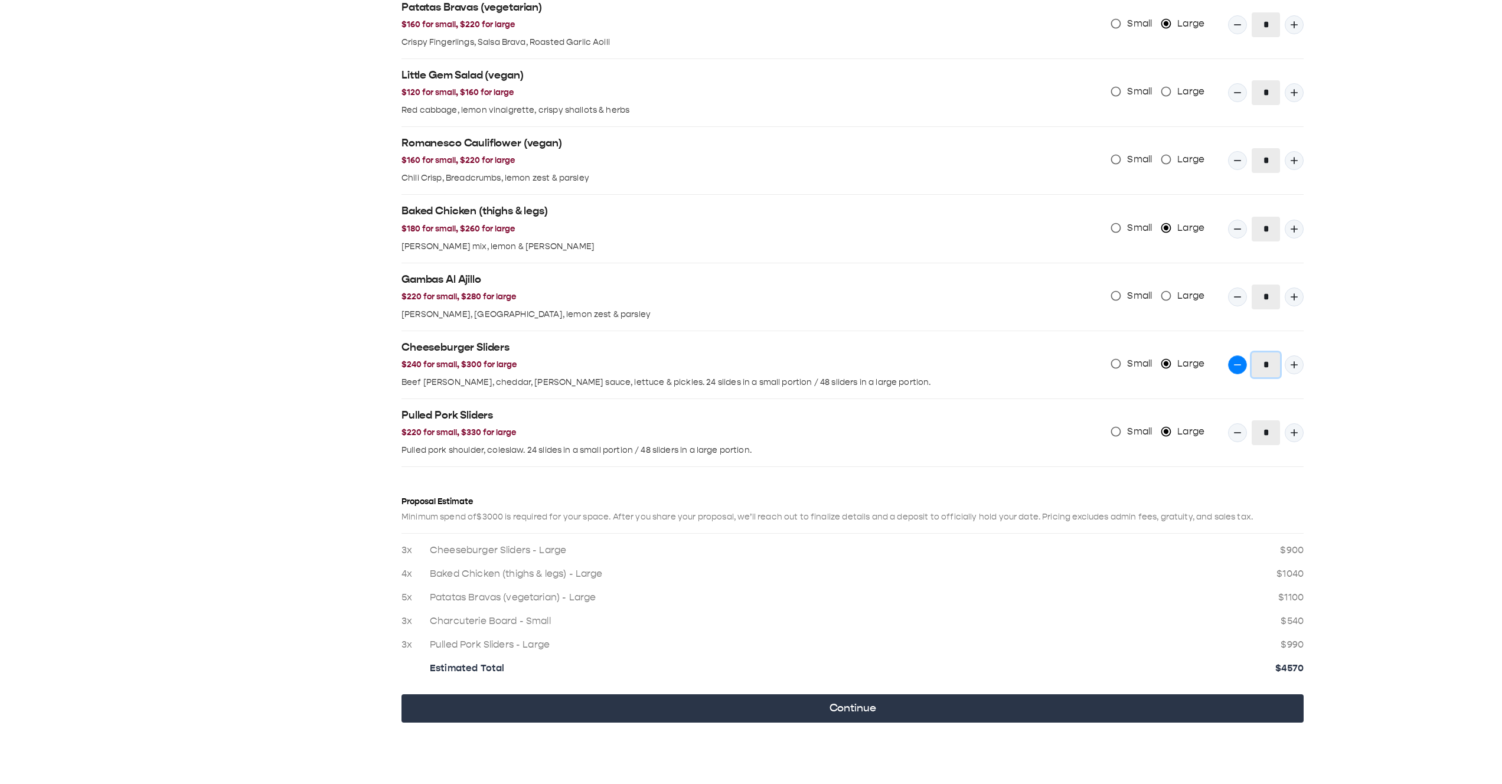
click at [944, 88] on icon "Quantity Input" at bounding box center [1238, 365] width 12 height 12
type input "*"
click at [944, 88] on icon "Quantity Input" at bounding box center [1238, 229] width 12 height 12
type input "*"
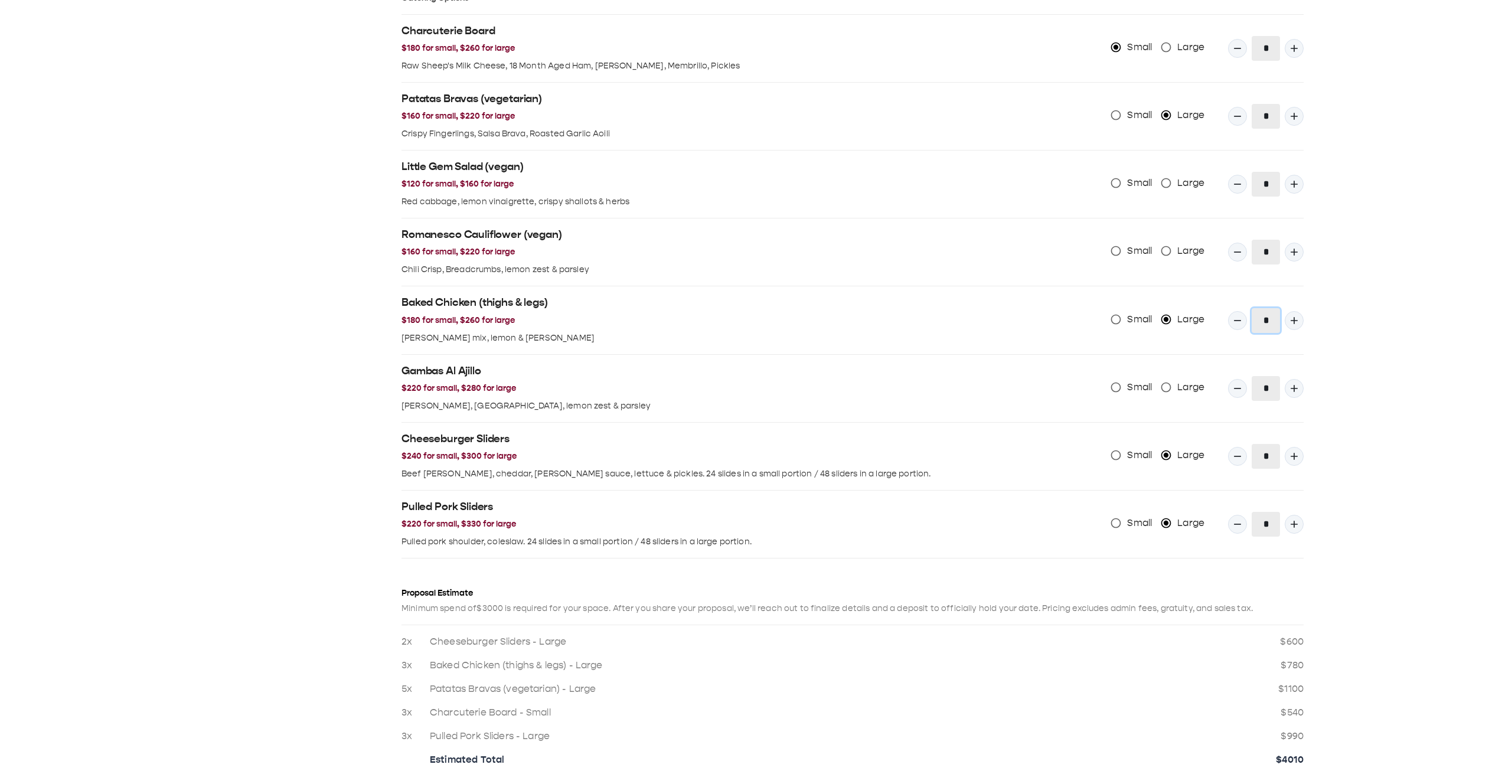
scroll to position [1094, 0]
click at [944, 88] on icon "Quantity Input" at bounding box center [1238, 118] width 12 height 12
type input "*"
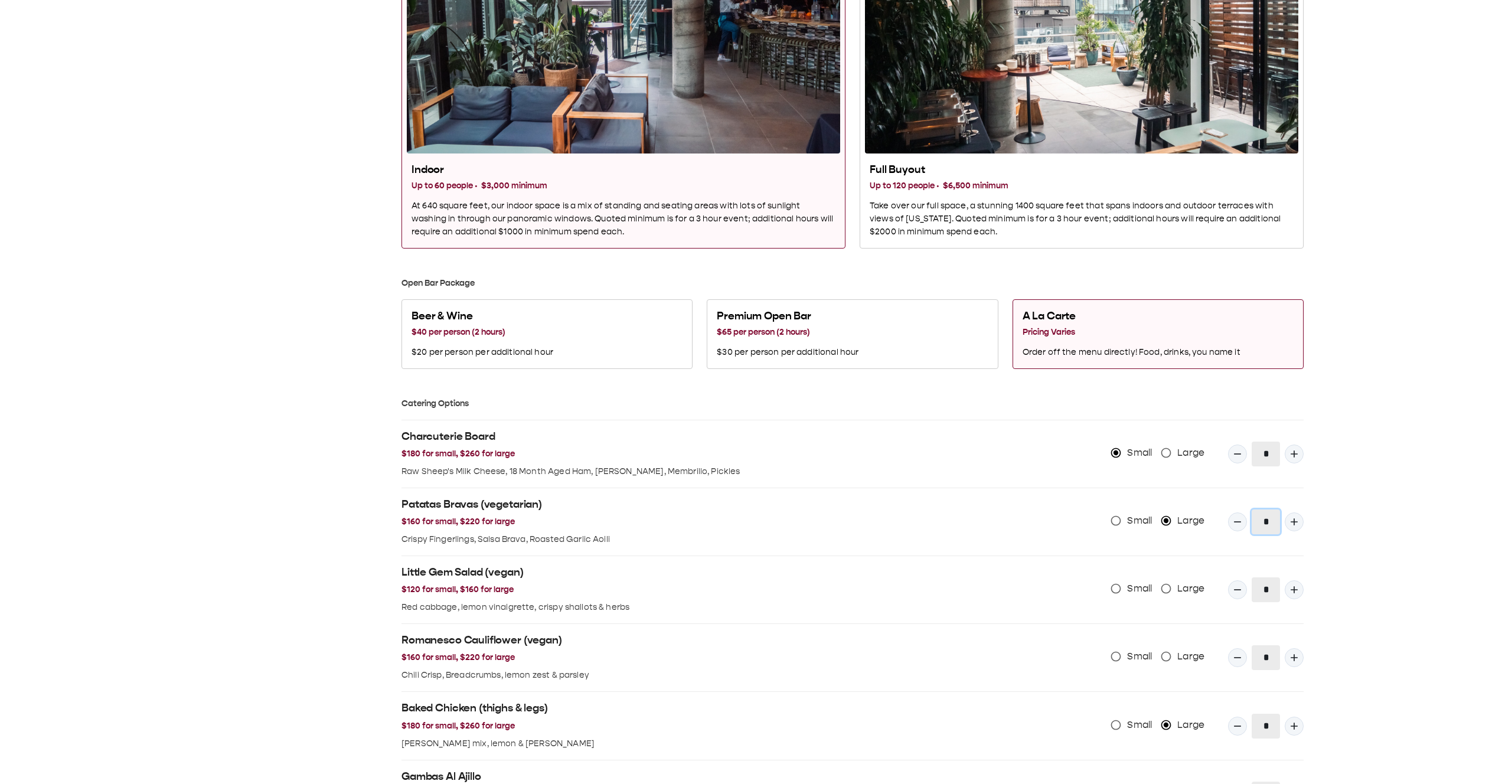
scroll to position [682, 0]
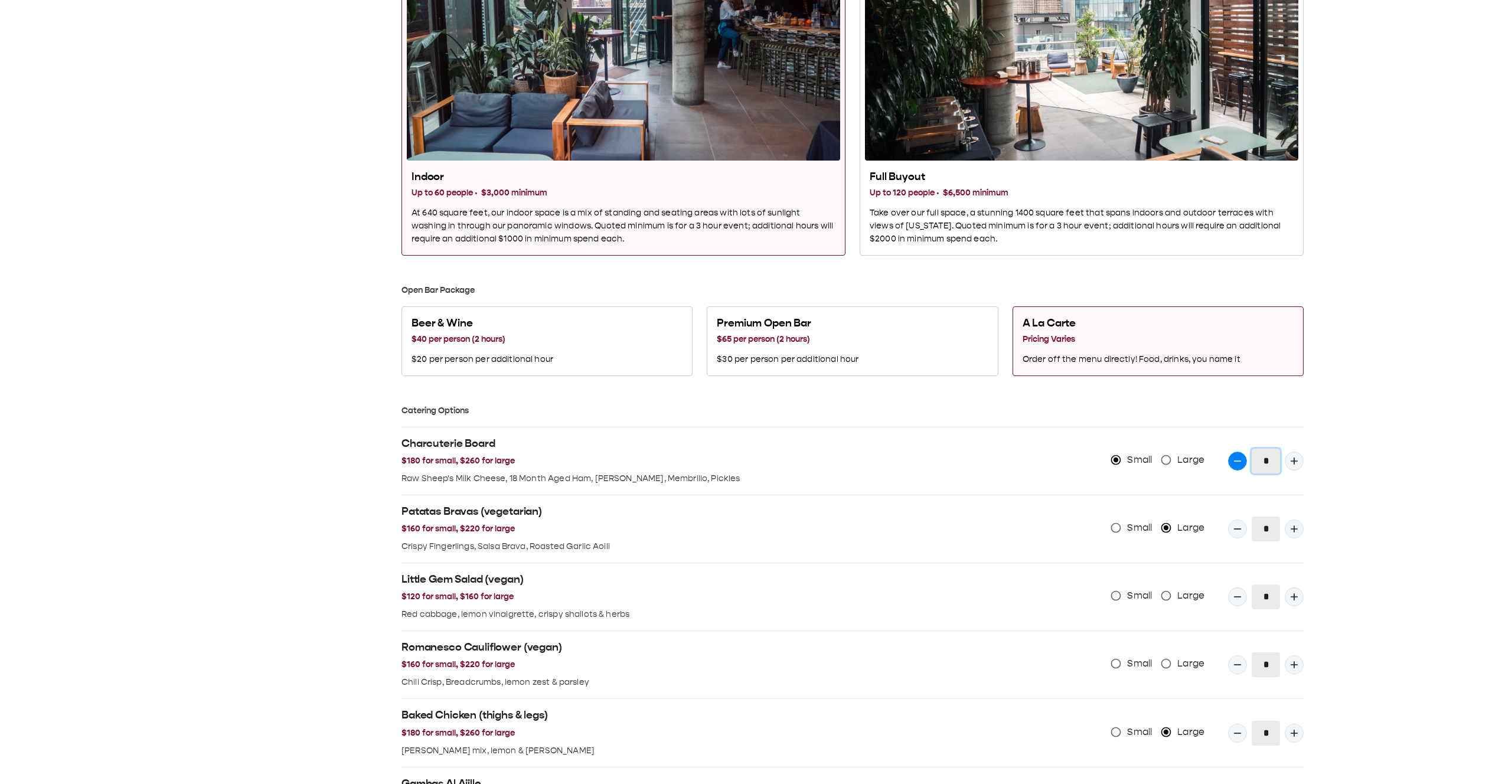
click at [944, 88] on icon "Quantity Input" at bounding box center [1238, 461] width 12 height 12
type input "*"
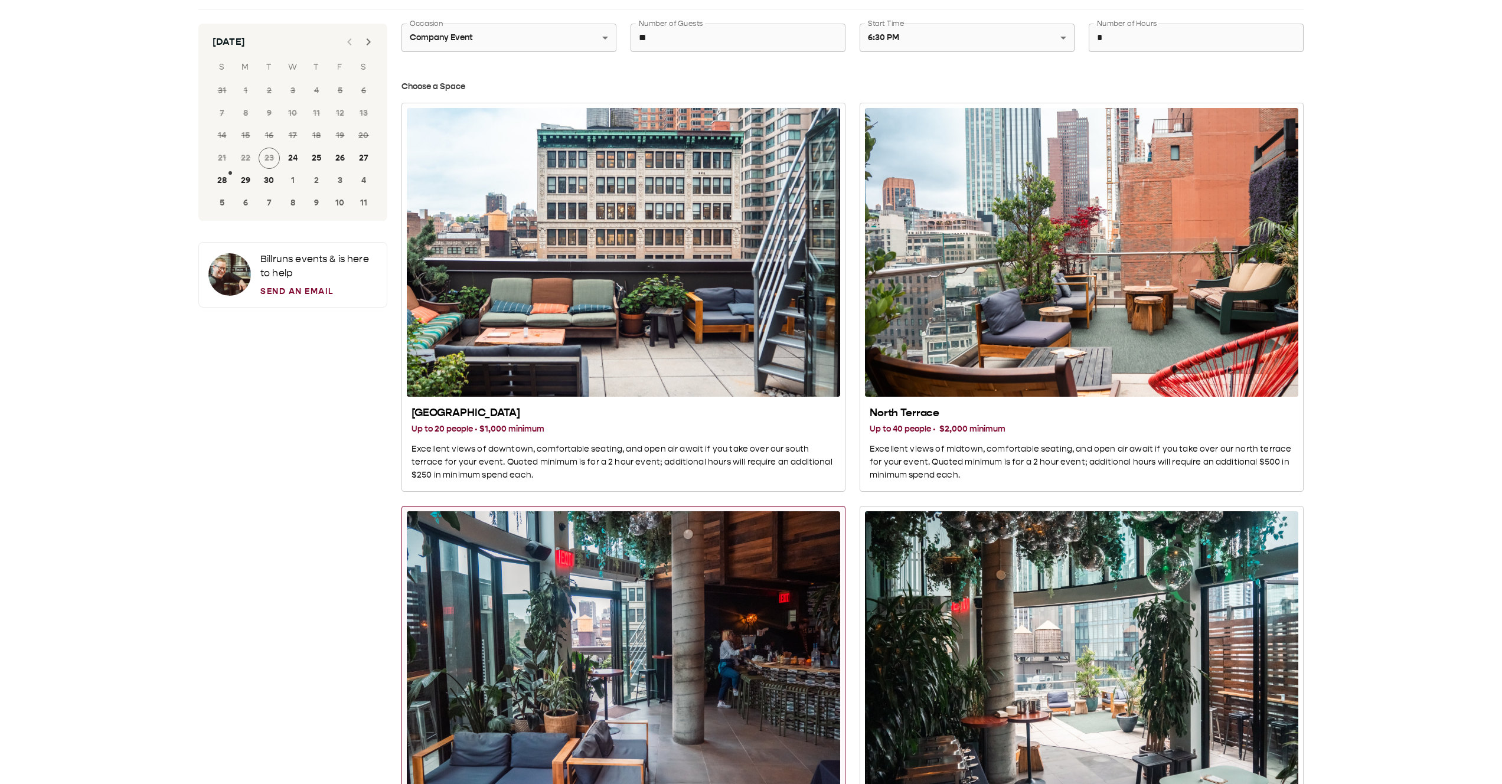
scroll to position [0, 0]
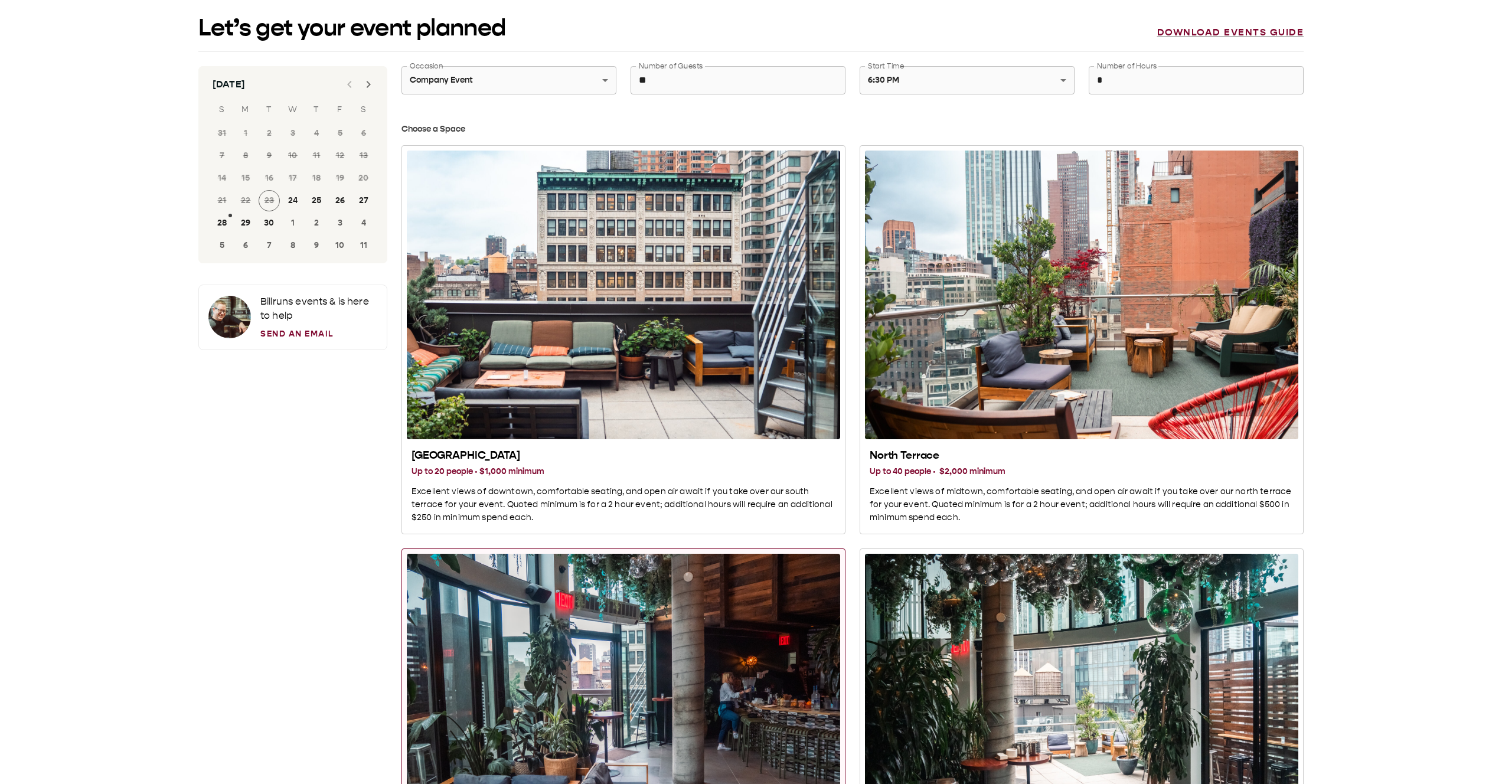
click at [366, 84] on icon "Next month" at bounding box center [368, 84] width 14 height 14
click at [319, 88] on button "18" at bounding box center [316, 178] width 21 height 21
click at [944, 28] on link "Download events guide" at bounding box center [1230, 33] width 147 height 12
